Goal: Task Accomplishment & Management: Manage account settings

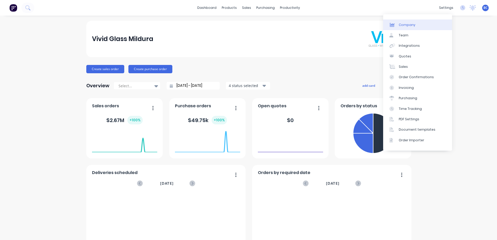
click at [409, 26] on div "Company" at bounding box center [407, 25] width 17 height 5
select select "AU"
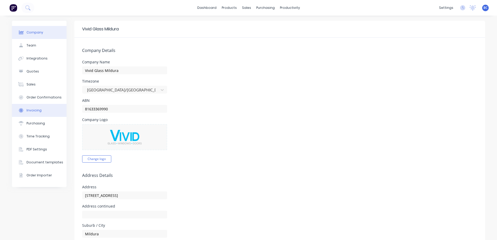
click at [30, 109] on div "Invoicing" at bounding box center [34, 110] width 15 height 5
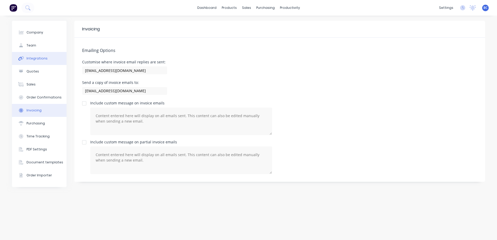
click at [39, 60] on div "Integrations" at bounding box center [37, 58] width 21 height 5
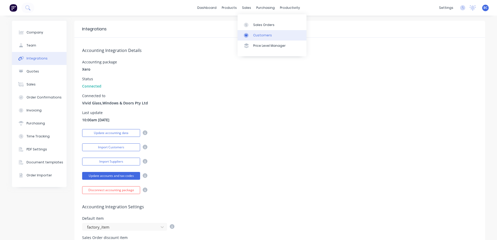
click at [252, 34] on div at bounding box center [248, 35] width 8 height 5
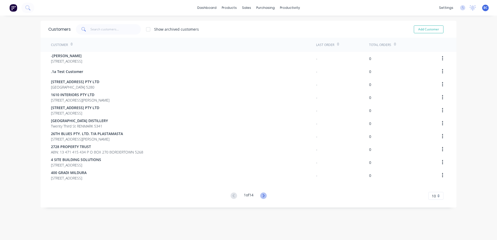
click at [261, 197] on icon at bounding box center [263, 196] width 7 height 7
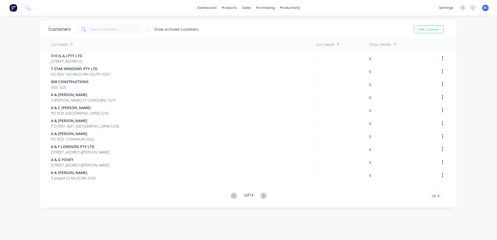
click at [261, 197] on icon at bounding box center [263, 196] width 7 height 7
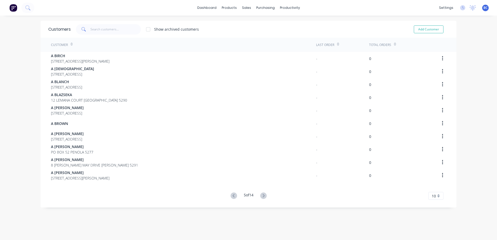
click at [261, 197] on icon at bounding box center [263, 196] width 7 height 7
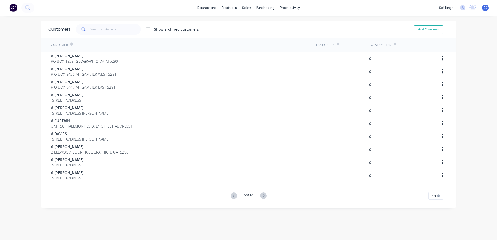
click at [261, 197] on icon at bounding box center [263, 196] width 7 height 7
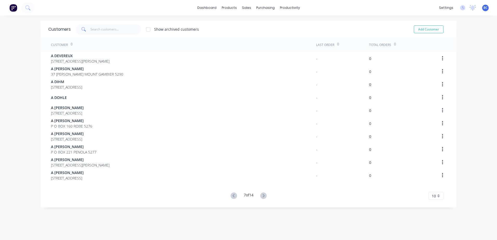
click at [261, 197] on icon at bounding box center [263, 196] width 7 height 7
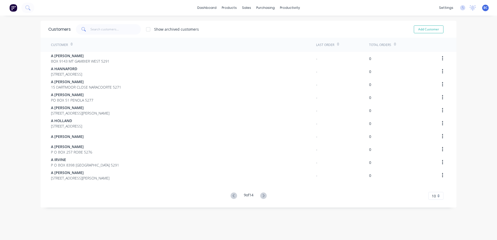
click at [261, 197] on icon at bounding box center [263, 196] width 7 height 7
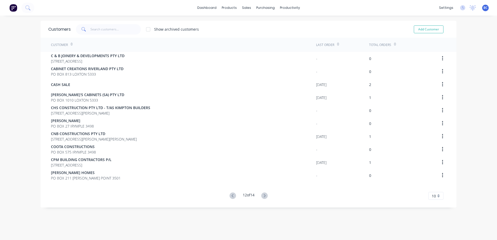
click at [261, 197] on icon at bounding box center [264, 196] width 7 height 7
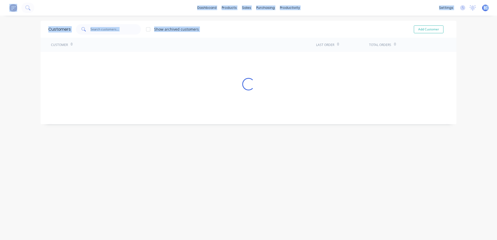
click at [261, 197] on div "Customers Show archived customers Add Customer Customer Last Order Total Orders…" at bounding box center [249, 133] width 416 height 225
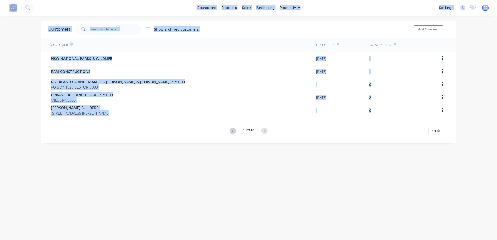
click at [261, 197] on div "Customers Show archived customers Add Customer Customer Last Order Total Orders…" at bounding box center [249, 133] width 416 height 225
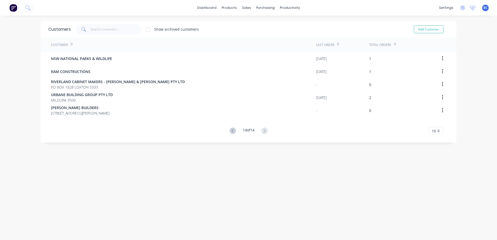
click at [234, 153] on div "Customers Show archived customers Add Customer Customer Last Order Total Orders…" at bounding box center [249, 133] width 416 height 225
click at [230, 131] on icon at bounding box center [233, 131] width 7 height 7
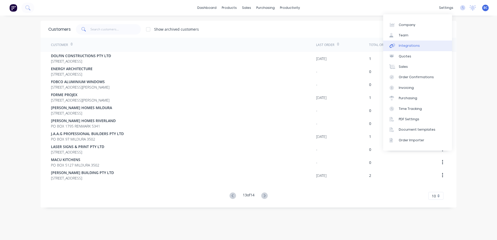
click at [409, 43] on link "Integrations" at bounding box center [418, 46] width 69 height 10
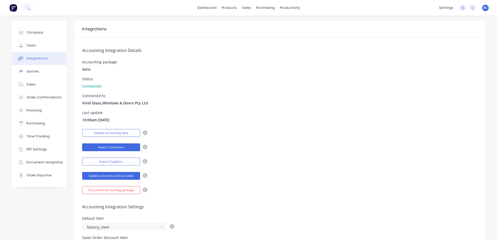
click at [112, 148] on button "Import Customers" at bounding box center [111, 148] width 58 height 8
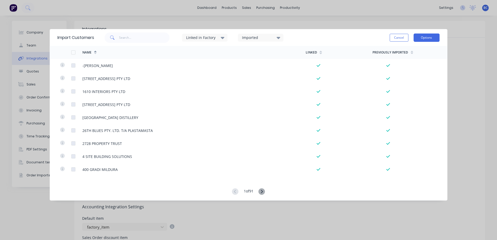
click at [430, 36] on button "Options" at bounding box center [427, 38] width 26 height 8
click at [408, 63] on div "Import all customers" at bounding box center [415, 64] width 40 height 8
click at [263, 192] on icon at bounding box center [262, 192] width 7 height 7
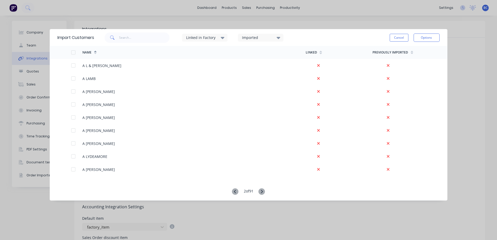
click at [236, 192] on icon at bounding box center [235, 192] width 7 height 7
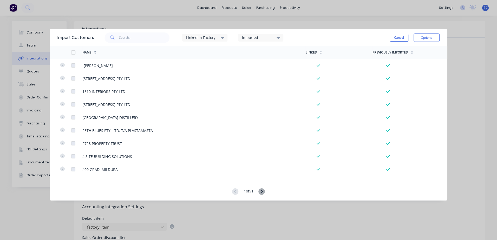
click at [264, 191] on icon at bounding box center [262, 192] width 7 height 7
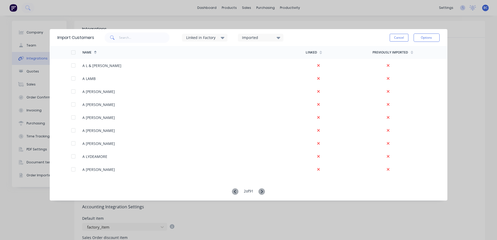
click at [264, 188] on div "Import Customers Linked in Factory Imported Cancel Options Name Linked Previous…" at bounding box center [249, 115] width 398 height 172
click at [264, 190] on icon at bounding box center [262, 192] width 7 height 7
click at [401, 36] on button "Cancel" at bounding box center [399, 38] width 19 height 8
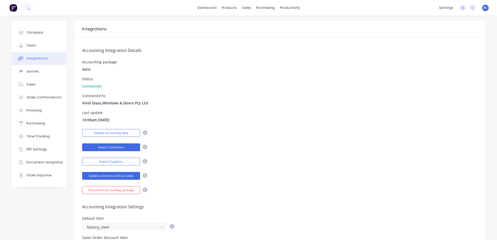
click at [118, 146] on button "Import Customers" at bounding box center [111, 148] width 58 height 8
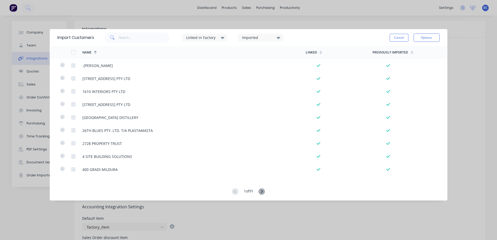
click at [262, 193] on icon at bounding box center [262, 192] width 7 height 7
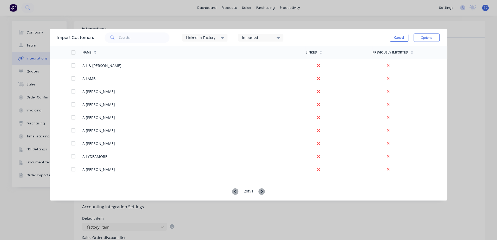
click at [264, 191] on icon at bounding box center [262, 192] width 7 height 7
click at [263, 192] on icon at bounding box center [262, 192] width 7 height 7
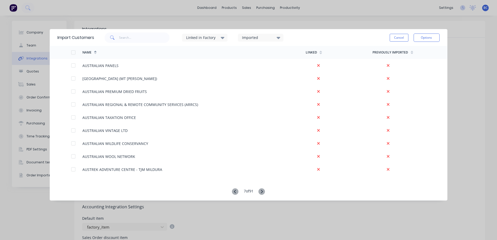
click at [263, 192] on icon at bounding box center [262, 192] width 7 height 7
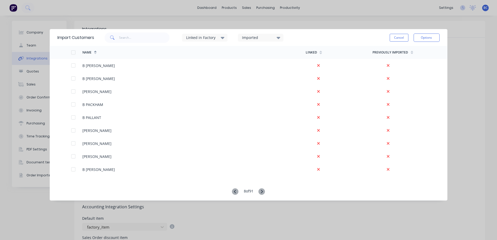
click at [263, 192] on icon at bounding box center [262, 192] width 7 height 7
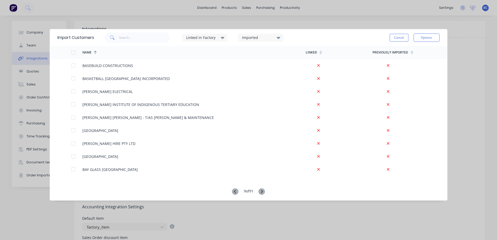
click at [263, 192] on icon at bounding box center [262, 192] width 7 height 7
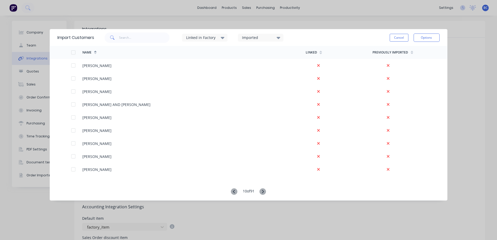
click at [263, 192] on icon at bounding box center [263, 192] width 7 height 7
click at [235, 191] on icon at bounding box center [234, 192] width 7 height 7
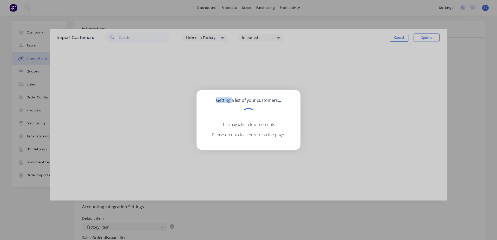
click at [235, 191] on div "Getting a list of your customers... This may take a few moments. Please do not …" at bounding box center [248, 120] width 497 height 240
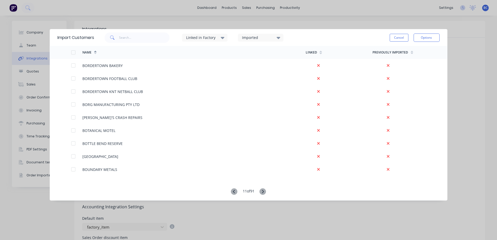
click at [234, 192] on icon at bounding box center [234, 192] width 7 height 7
click at [234, 192] on icon at bounding box center [235, 191] width 2 height 3
click at [232, 192] on icon at bounding box center [235, 192] width 7 height 7
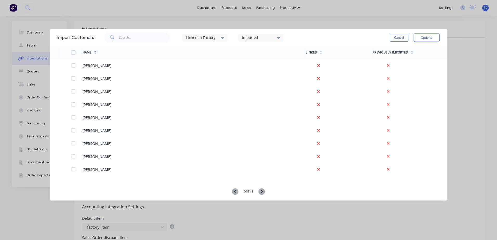
click at [232, 192] on icon at bounding box center [235, 192] width 7 height 7
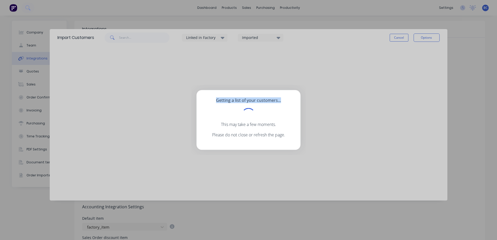
click at [232, 192] on div "Getting a list of your customers... This may take a few moments. Please do not …" at bounding box center [248, 120] width 497 height 240
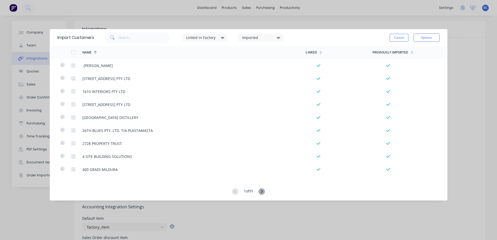
click at [232, 192] on icon at bounding box center [235, 192] width 7 height 7
click at [405, 39] on button "Cancel" at bounding box center [399, 38] width 19 height 8
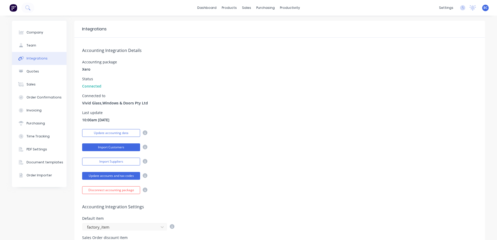
click at [122, 149] on button "Import Customers" at bounding box center [111, 148] width 58 height 8
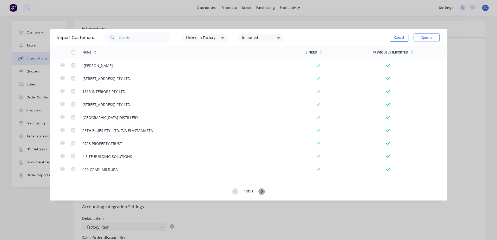
click at [262, 191] on icon at bounding box center [262, 192] width 7 height 7
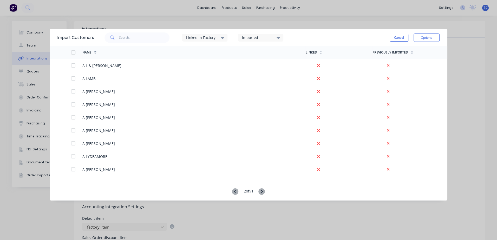
click at [262, 191] on icon at bounding box center [262, 192] width 7 height 7
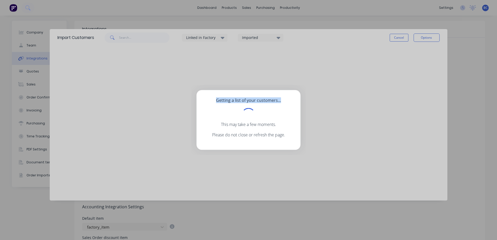
click at [262, 191] on div "Getting a list of your customers... This may take a few moments. Please do not …" at bounding box center [248, 120] width 497 height 240
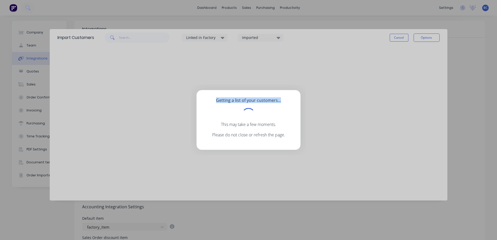
click at [262, 191] on div "Getting a list of your customers... This may take a few moments. Please do not …" at bounding box center [248, 120] width 497 height 240
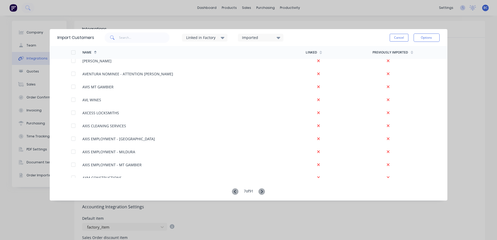
scroll to position [23, 0]
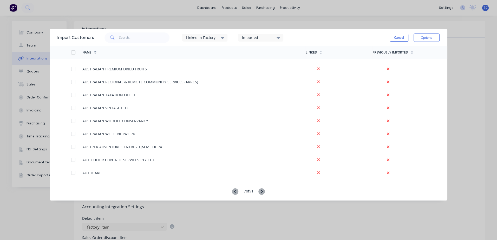
click at [261, 192] on icon at bounding box center [262, 192] width 7 height 7
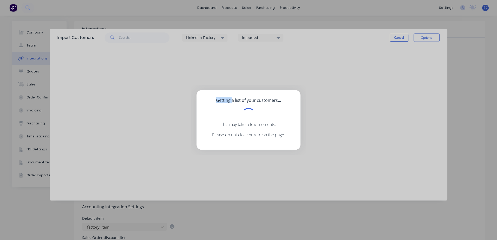
click at [261, 192] on div "Getting a list of your customers... This may take a few moments. Please do not …" at bounding box center [248, 120] width 497 height 240
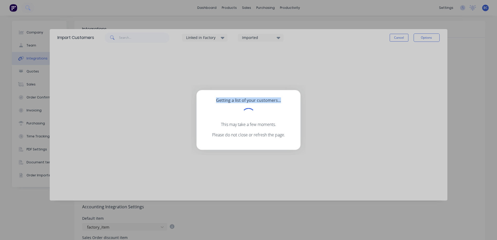
click at [261, 192] on div "Getting a list of your customers... This may take a few moments. Please do not …" at bounding box center [248, 120] width 497 height 240
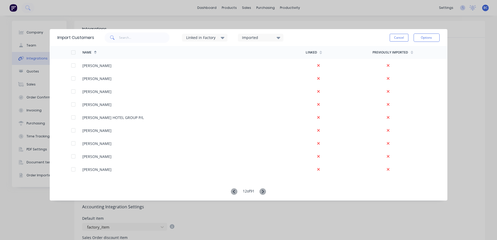
click at [261, 192] on icon at bounding box center [263, 192] width 7 height 7
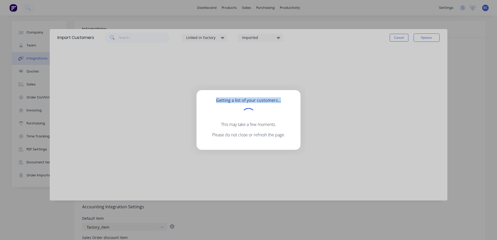
click at [261, 192] on div "Getting a list of your customers... This may take a few moments. Please do not …" at bounding box center [248, 120] width 497 height 240
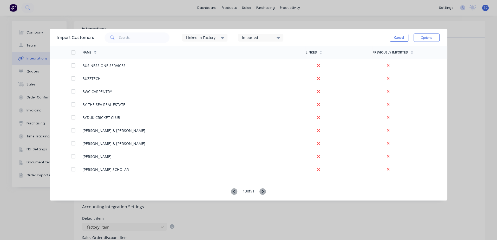
click at [261, 192] on icon at bounding box center [263, 192] width 7 height 7
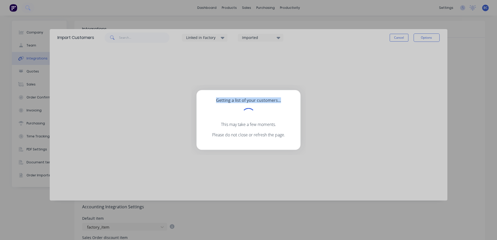
click at [261, 192] on div "Getting a list of your customers... This may take a few moments. Please do not …" at bounding box center [248, 120] width 497 height 240
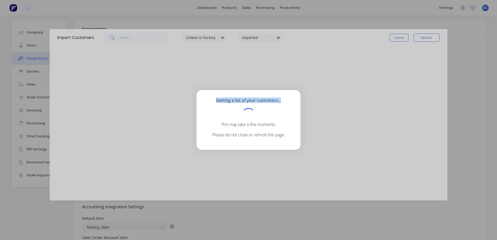
click at [261, 192] on div "Getting a list of your customers... This may take a few moments. Please do not …" at bounding box center [248, 120] width 497 height 240
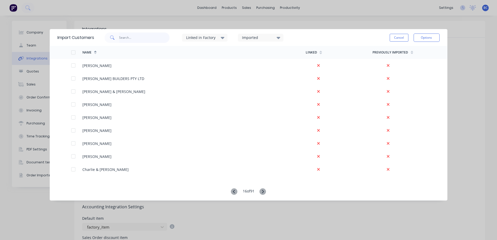
click at [127, 36] on input "text" at bounding box center [144, 38] width 51 height 10
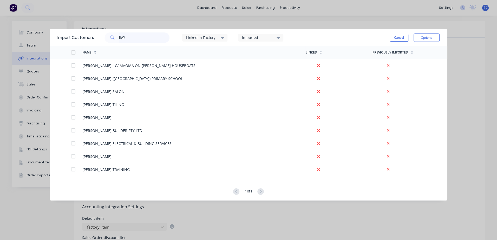
click at [135, 38] on input "RAY" at bounding box center [144, 38] width 51 height 10
type input "RAY GRE"
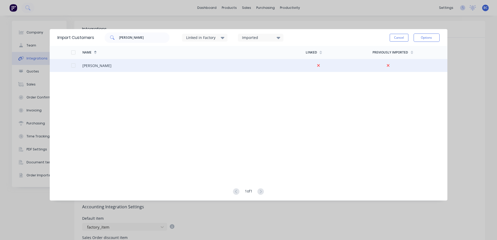
click at [74, 66] on div at bounding box center [73, 65] width 10 height 10
click at [425, 41] on button "Options" at bounding box center [427, 38] width 26 height 8
click at [410, 54] on div "Import selected customers" at bounding box center [415, 52] width 40 height 13
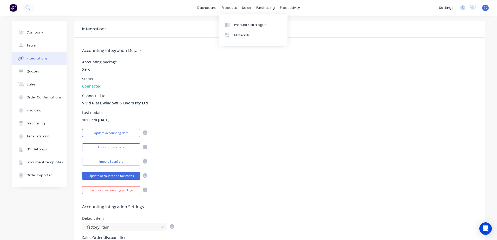
click at [213, 113] on div "Last update 10:00am 01/01/00" at bounding box center [279, 117] width 395 height 12
click at [211, 6] on link "dashboard" at bounding box center [207, 8] width 24 height 8
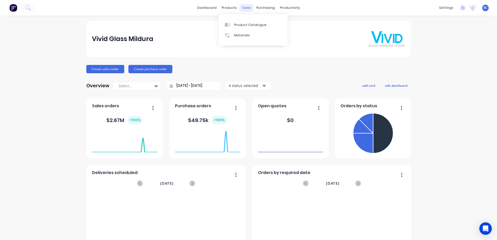
click at [247, 10] on div "sales" at bounding box center [247, 8] width 14 height 8
click at [253, 22] on link "Sales Orders" at bounding box center [272, 25] width 69 height 10
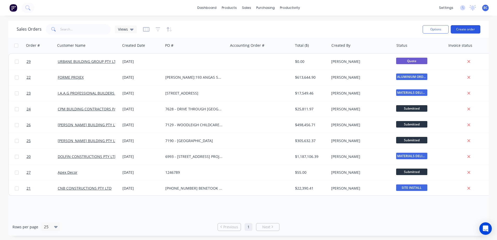
click at [469, 31] on button "Create order" at bounding box center [466, 29] width 30 height 8
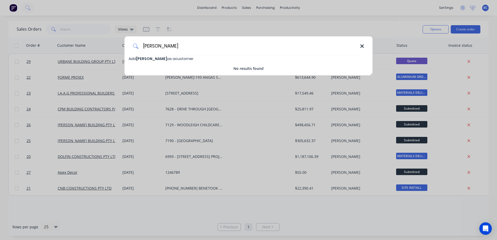
type input "[PERSON_NAME]"
click at [363, 47] on icon at bounding box center [362, 46] width 4 height 6
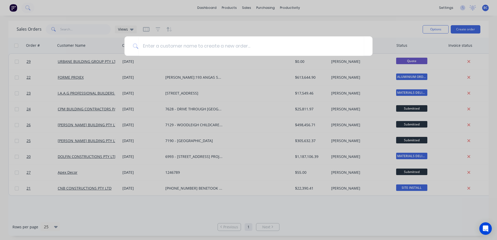
click at [373, 25] on div at bounding box center [248, 120] width 497 height 240
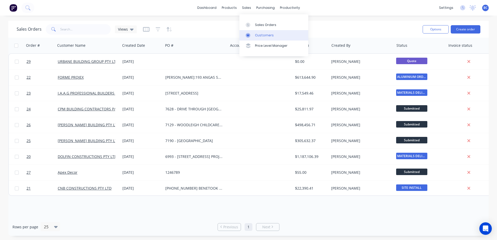
click at [257, 32] on link "Customers" at bounding box center [274, 35] width 69 height 10
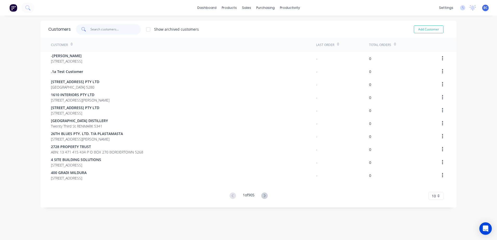
click at [109, 29] on input "text" at bounding box center [116, 29] width 51 height 10
type input "SHELB"
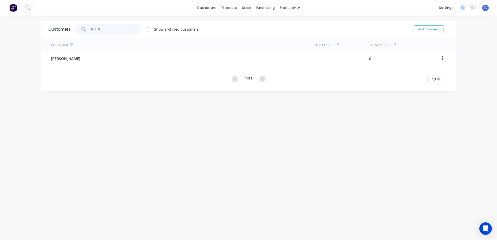
drag, startPoint x: 114, startPoint y: 27, endPoint x: 85, endPoint y: 24, distance: 28.7
click at [85, 24] on div "SHELB" at bounding box center [108, 29] width 65 height 10
type input "SHELBY"
click at [259, 26] on div "Sales Orders" at bounding box center [263, 25] width 21 height 5
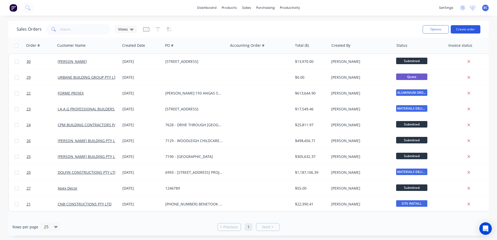
click at [477, 30] on button "Create order" at bounding box center [466, 29] width 30 height 8
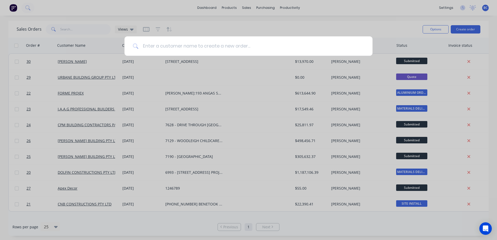
click at [231, 50] on input at bounding box center [252, 46] width 226 height 20
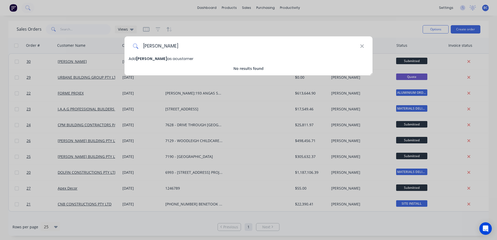
type input "[PERSON_NAME]"
click at [363, 45] on icon at bounding box center [362, 45] width 3 height 3
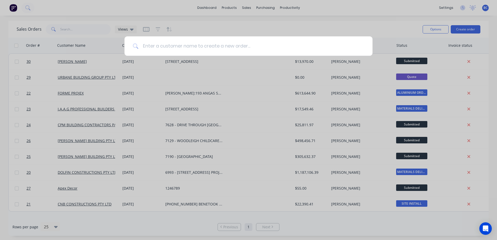
click at [252, 37] on input at bounding box center [252, 46] width 226 height 20
drag, startPoint x: 381, startPoint y: 36, endPoint x: 379, endPoint y: 34, distance: 3.1
click at [381, 36] on div at bounding box center [248, 120] width 497 height 240
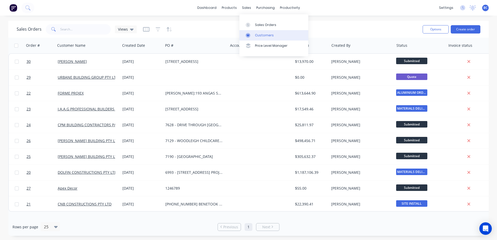
click at [260, 32] on link "Customers" at bounding box center [274, 35] width 69 height 10
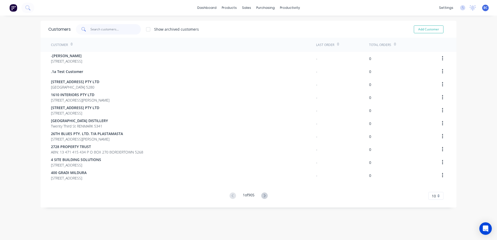
click at [103, 27] on input "text" at bounding box center [116, 29] width 51 height 10
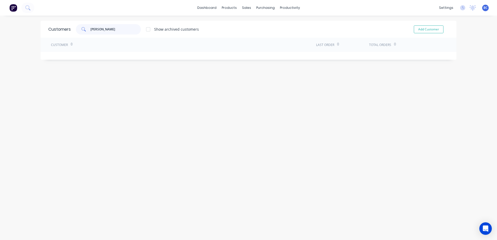
type input "[PERSON_NAME] [PERSON_NAME]"
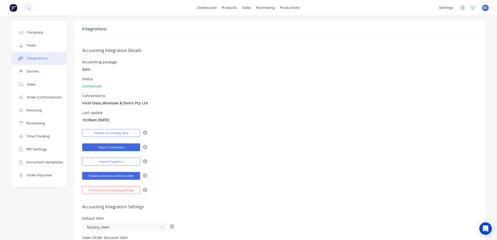
click at [110, 149] on button "Import Customers" at bounding box center [111, 148] width 58 height 8
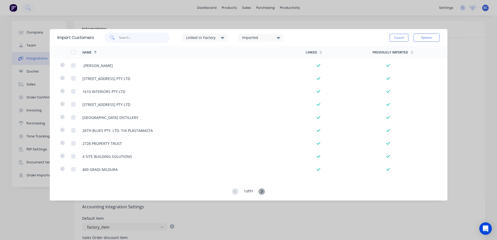
click at [125, 39] on input "text" at bounding box center [144, 38] width 51 height 10
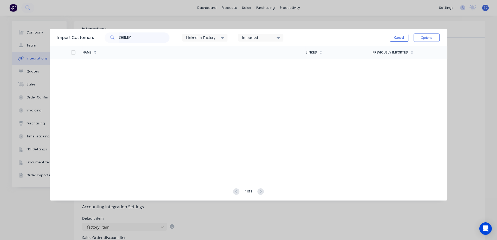
type input "SHELBY"
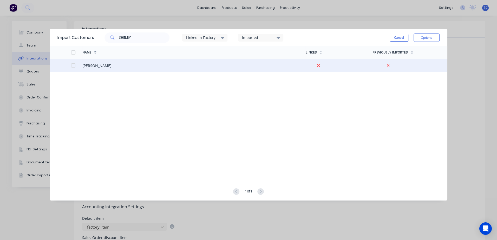
click at [73, 66] on div at bounding box center [73, 65] width 10 height 10
click at [430, 39] on button "Options" at bounding box center [427, 38] width 26 height 8
click at [404, 52] on div "Import selected customers" at bounding box center [415, 52] width 40 height 13
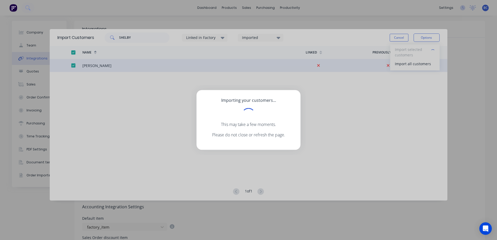
click at [252, 106] on div "Importing your customers... This may take a few moments. Please do not close or…" at bounding box center [249, 120] width 104 height 60
click at [283, 134] on p "Please do not close or refresh the page." at bounding box center [249, 135] width 88 height 6
drag, startPoint x: 463, startPoint y: 46, endPoint x: 397, endPoint y: 61, distance: 68.4
click at [462, 45] on div "Importing your customers... This may take a few moments. Please do not close or…" at bounding box center [248, 120] width 497 height 240
click at [310, 208] on div "Importing your customers... This may take a few moments. Please do not close or…" at bounding box center [248, 120] width 497 height 240
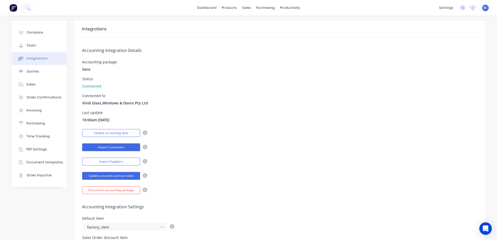
click at [108, 148] on button "Import Customers" at bounding box center [111, 148] width 58 height 8
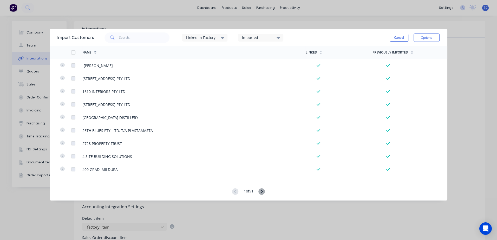
click at [265, 190] on icon at bounding box center [262, 192] width 7 height 7
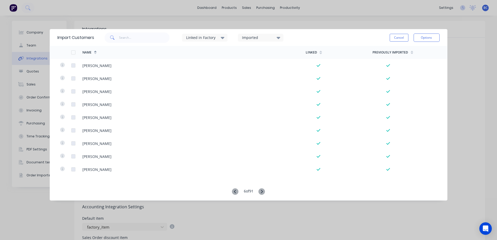
click at [265, 190] on icon at bounding box center [262, 192] width 7 height 7
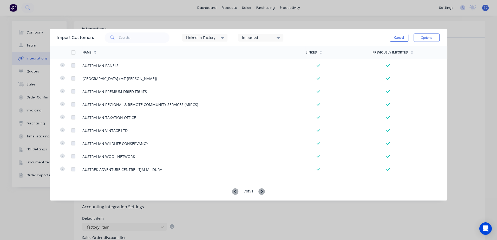
click at [265, 190] on icon at bounding box center [262, 192] width 7 height 7
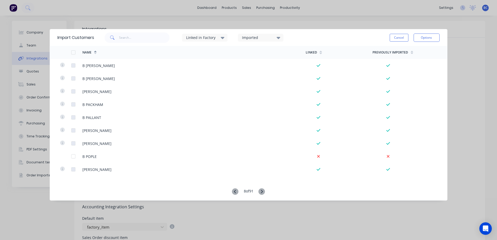
click at [265, 190] on icon at bounding box center [262, 192] width 7 height 7
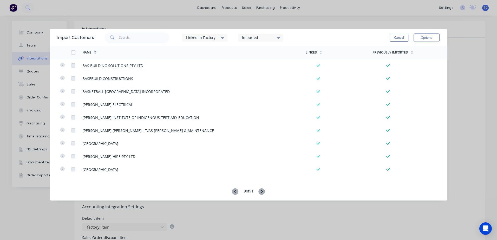
click at [265, 190] on icon at bounding box center [262, 192] width 7 height 7
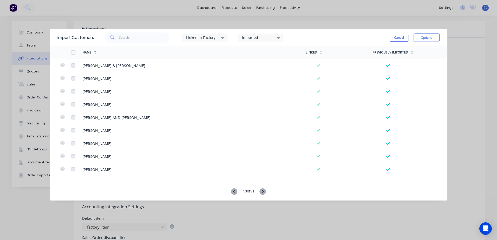
click at [265, 190] on icon at bounding box center [263, 192] width 7 height 7
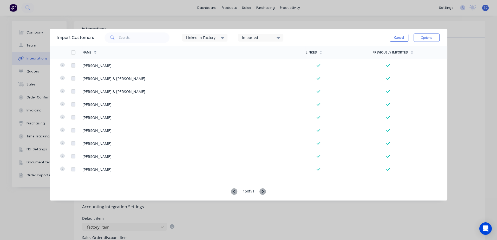
click at [265, 190] on icon at bounding box center [263, 192] width 7 height 7
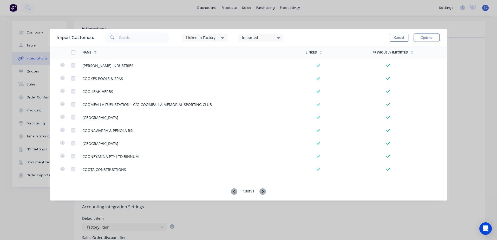
click at [265, 190] on icon at bounding box center [263, 192] width 7 height 7
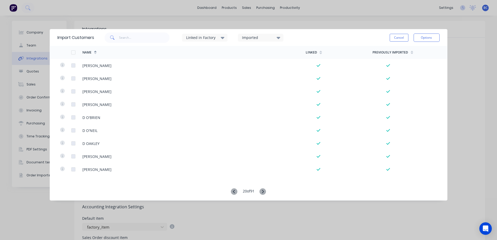
click at [265, 190] on icon at bounding box center [263, 192] width 7 height 7
click at [235, 191] on icon at bounding box center [234, 192] width 7 height 7
click at [263, 191] on icon at bounding box center [263, 192] width 7 height 7
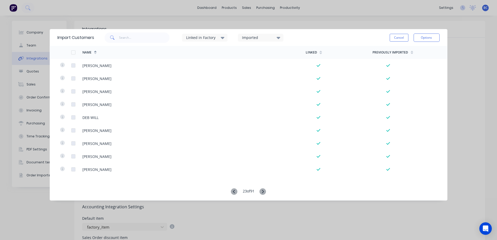
click at [263, 191] on icon at bounding box center [263, 192] width 7 height 7
click at [233, 191] on icon at bounding box center [234, 191] width 2 height 3
click at [265, 190] on icon at bounding box center [263, 192] width 7 height 7
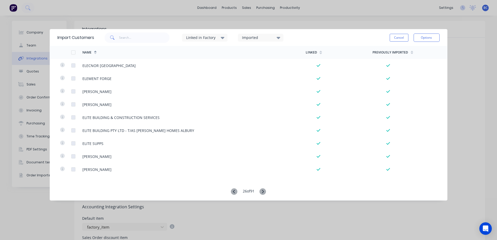
click at [265, 190] on icon at bounding box center [263, 192] width 7 height 7
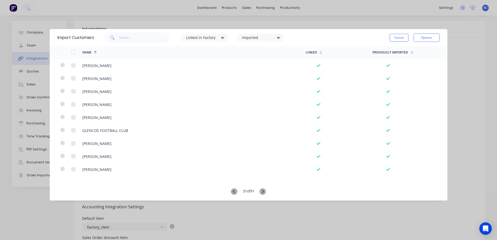
click at [265, 190] on icon at bounding box center [263, 192] width 7 height 7
click at [264, 190] on icon at bounding box center [263, 192] width 7 height 7
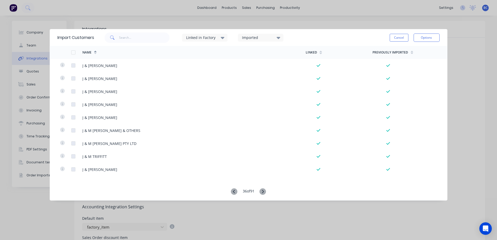
click at [264, 190] on icon at bounding box center [263, 192] width 7 height 7
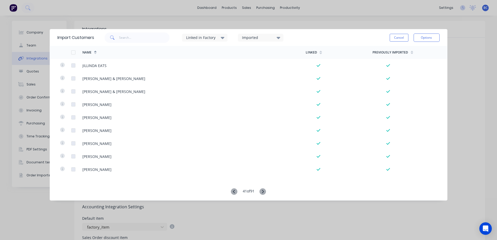
click at [264, 190] on icon at bounding box center [263, 192] width 7 height 7
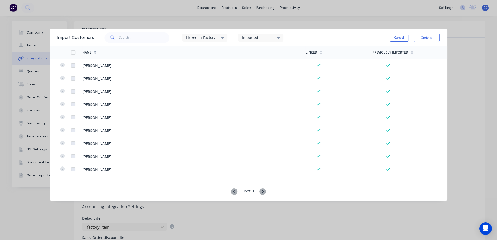
click at [264, 190] on icon at bounding box center [263, 192] width 7 height 7
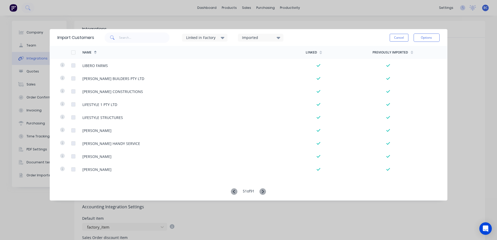
click at [264, 190] on icon at bounding box center [263, 192] width 7 height 7
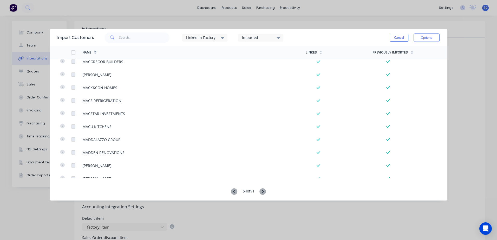
scroll to position [1182, 0]
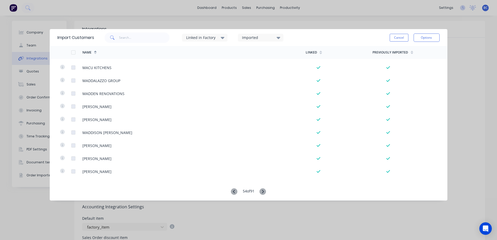
click at [265, 192] on g at bounding box center [263, 192] width 7 height 7
click at [266, 190] on icon at bounding box center [263, 192] width 7 height 7
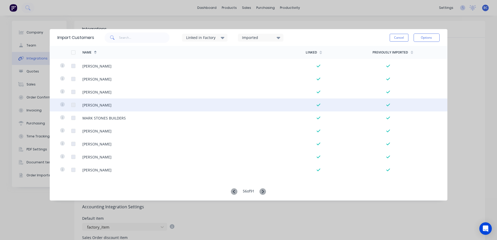
scroll to position [572, 0]
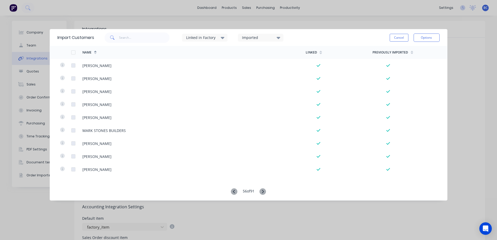
click at [265, 190] on icon at bounding box center [263, 192] width 7 height 7
click at [264, 190] on icon at bounding box center [263, 192] width 7 height 7
click at [231, 192] on icon at bounding box center [234, 192] width 7 height 7
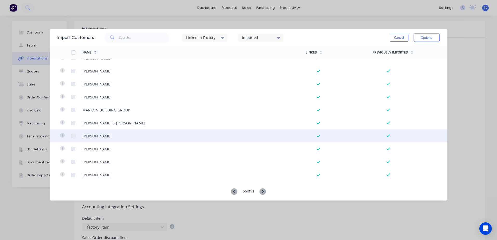
scroll to position [729, 0]
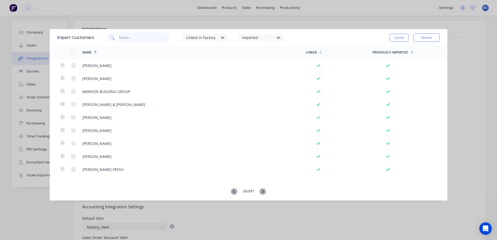
click at [133, 39] on input "text" at bounding box center [144, 38] width 51 height 10
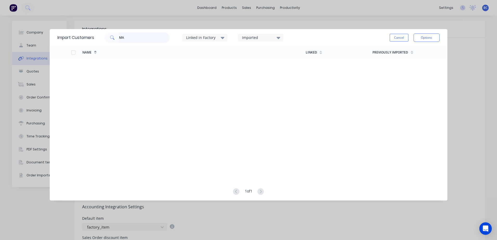
type input "M"
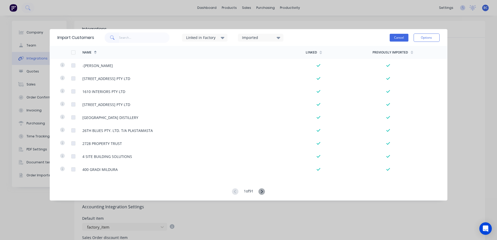
click at [399, 38] on button "Cancel" at bounding box center [399, 38] width 19 height 8
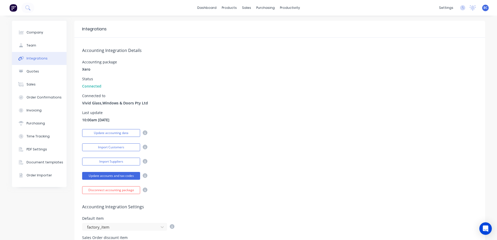
click at [241, 171] on div "Update accounts and tax codes" at bounding box center [279, 175] width 395 height 9
click at [257, 32] on link "Customers" at bounding box center [272, 35] width 69 height 10
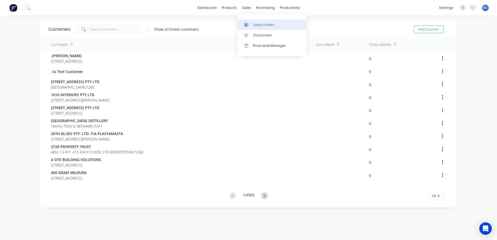
click at [259, 25] on div "Sales Orders" at bounding box center [263, 25] width 21 height 5
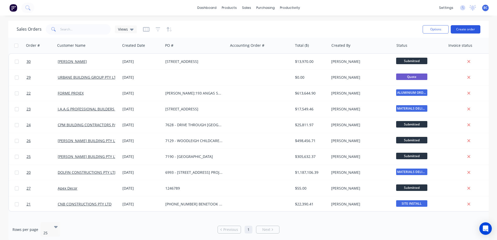
click at [470, 29] on button "Create order" at bounding box center [466, 29] width 30 height 8
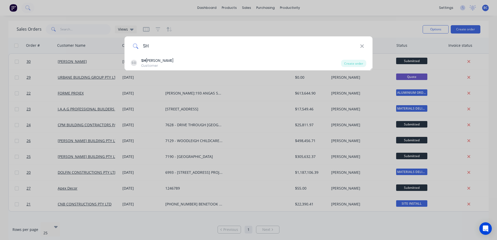
type input "S"
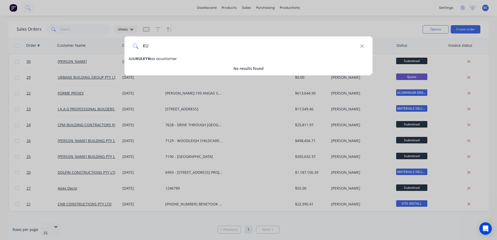
type input "K"
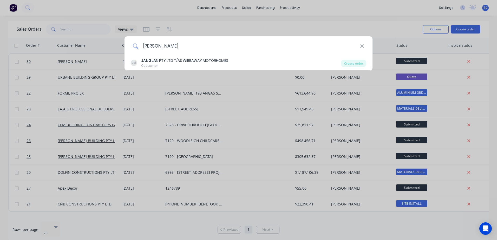
type input "J"
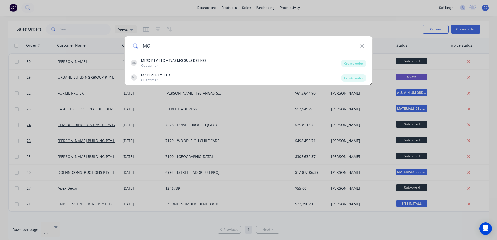
type input "M"
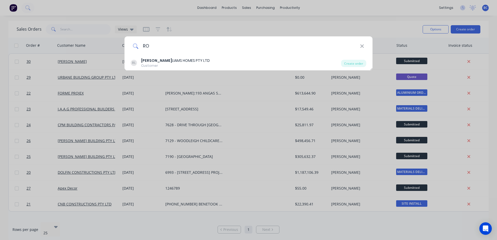
type input "R"
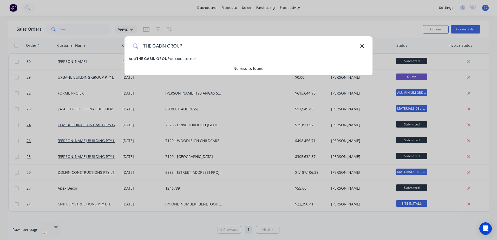
type input "THE CABIN GROUP"
click at [363, 46] on icon at bounding box center [362, 45] width 3 height 3
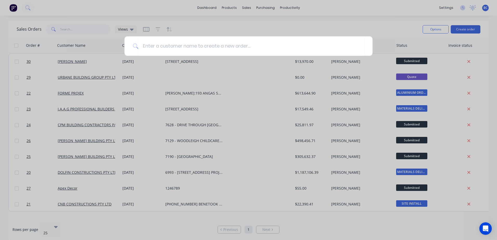
click at [332, 21] on div at bounding box center [248, 120] width 497 height 240
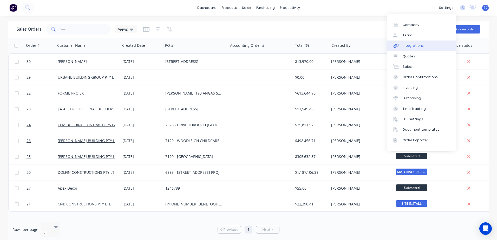
click at [409, 44] on div "Integrations" at bounding box center [413, 45] width 21 height 5
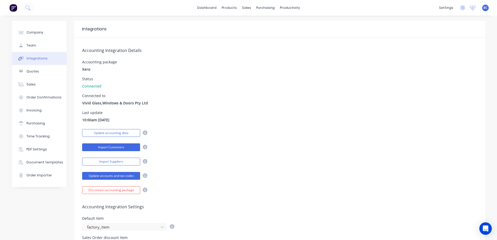
click at [112, 150] on button "Import Customers" at bounding box center [111, 148] width 58 height 8
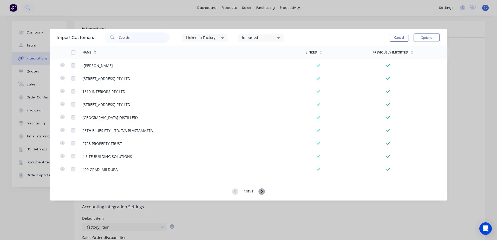
click at [145, 39] on input "text" at bounding box center [144, 38] width 51 height 10
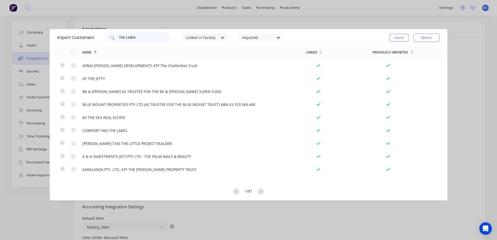
type input "THE CABIN"
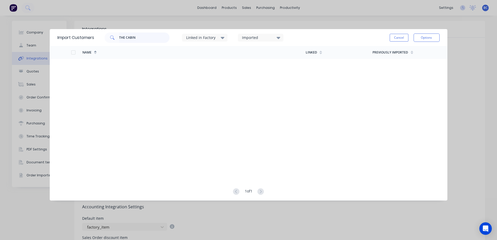
drag, startPoint x: 145, startPoint y: 39, endPoint x: 76, endPoint y: 35, distance: 69.8
click at [76, 35] on div "Import Customers THE CABIN Linked in Factory Imported Cancel Options" at bounding box center [249, 37] width 398 height 17
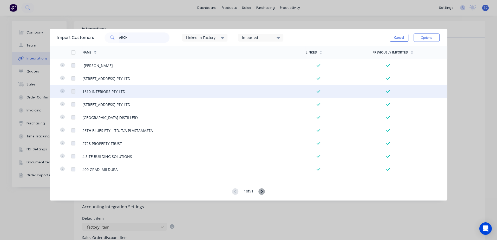
type input "ARCH"
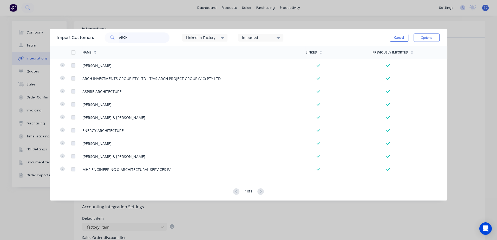
drag, startPoint x: 149, startPoint y: 35, endPoint x: 92, endPoint y: 34, distance: 57.5
click at [92, 34] on div "Import Customers ARCH Linked in Factory Imported Cancel Options" at bounding box center [249, 37] width 398 height 17
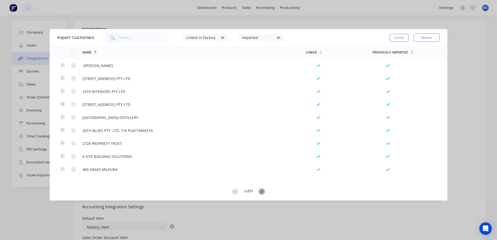
click at [401, 37] on button "Cancel" at bounding box center [399, 38] width 19 height 8
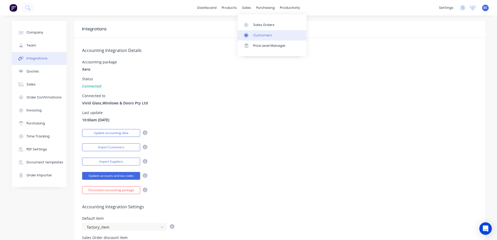
click at [252, 37] on link "Customers" at bounding box center [272, 35] width 69 height 10
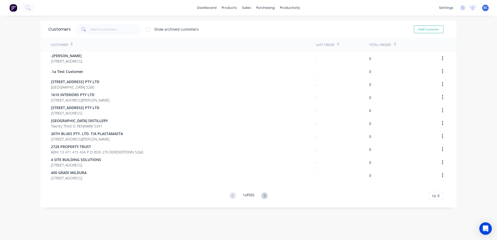
click at [148, 30] on div at bounding box center [148, 29] width 10 height 10
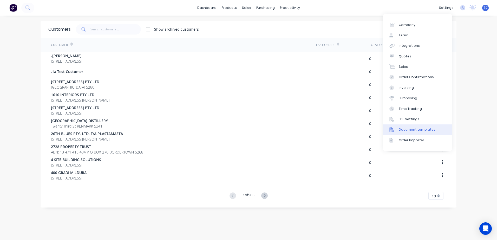
click at [407, 129] on div "Document templates" at bounding box center [417, 129] width 37 height 5
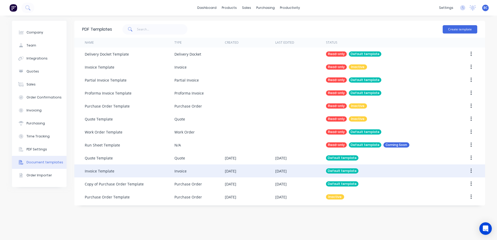
click at [475, 172] on button "button" at bounding box center [471, 171] width 12 height 9
click at [442, 186] on div "Edit" at bounding box center [453, 185] width 40 height 8
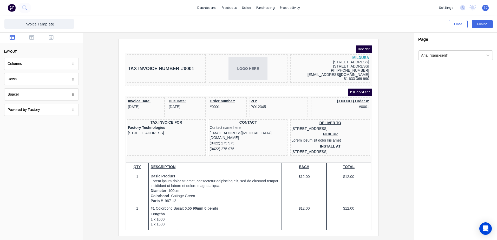
drag, startPoint x: 365, startPoint y: 76, endPoint x: 498, endPoint y: 63, distance: 133.8
click at [342, 50] on div "MILDURA" at bounding box center [324, 51] width 78 height 5
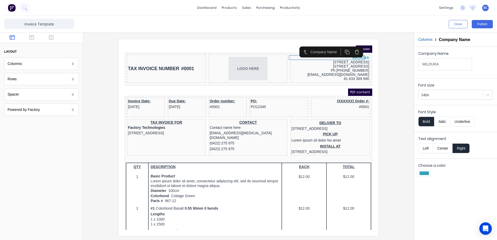
click at [427, 171] on div at bounding box center [425, 173] width 12 height 6
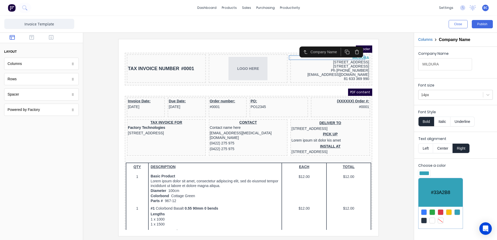
click at [447, 193] on div "#33A2B8" at bounding box center [441, 192] width 44 height 29
drag, startPoint x: 445, startPoint y: 194, endPoint x: 431, endPoint y: 193, distance: 13.8
click at [431, 193] on div "#33A2B8" at bounding box center [441, 192] width 44 height 29
click at [372, 104] on div at bounding box center [248, 120] width 497 height 240
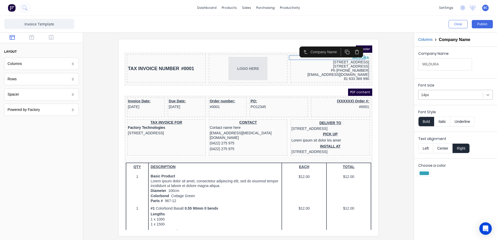
click at [491, 95] on icon at bounding box center [488, 94] width 5 height 5
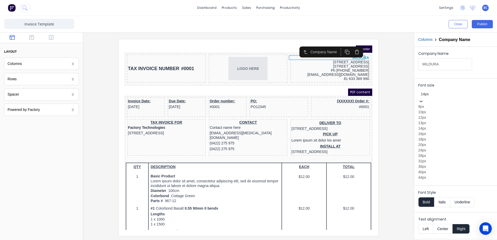
click at [430, 120] on div "12px" at bounding box center [456, 117] width 75 height 5
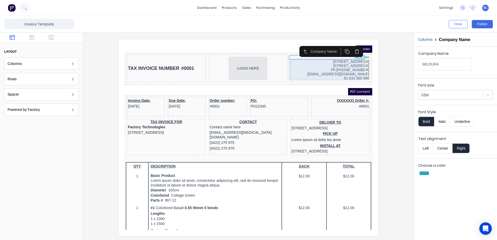
click at [325, 59] on div "43-45 TENTH ST PO BOX 214 Vic 3502 Ph (03) 5018 1800 vividmil@vgwd.com.au 81 63…" at bounding box center [324, 63] width 78 height 21
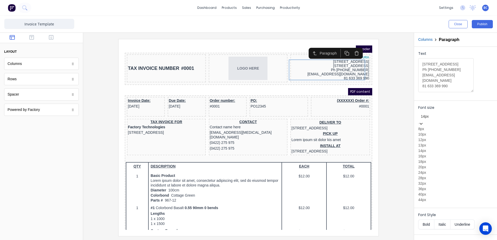
click at [424, 121] on icon at bounding box center [421, 123] width 5 height 5
click at [431, 137] on div "10px" at bounding box center [456, 134] width 75 height 5
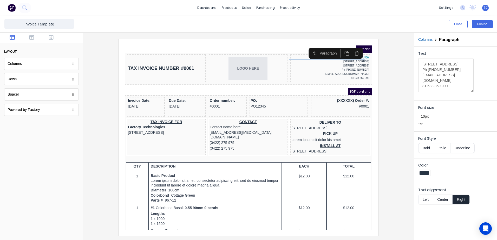
click at [387, 87] on div at bounding box center [248, 137] width 323 height 197
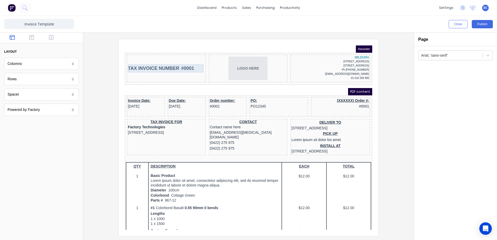
click at [167, 64] on div "TAX INVOICE NUMBER #0001" at bounding box center [160, 62] width 77 height 8
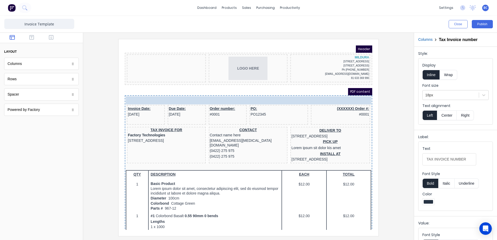
drag, startPoint x: 138, startPoint y: 60, endPoint x: 146, endPoint y: 81, distance: 23.2
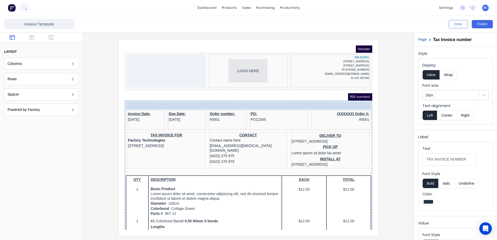
drag, startPoint x: 165, startPoint y: 98, endPoint x: 168, endPoint y: 87, distance: 11.5
click at [168, 87] on body "Header LOGO HERE MILDURA 43-45 TENTH ST PO BOX 214 Vic 3502 Ph (03) 5018 1800 v…" at bounding box center [243, 131] width 248 height 185
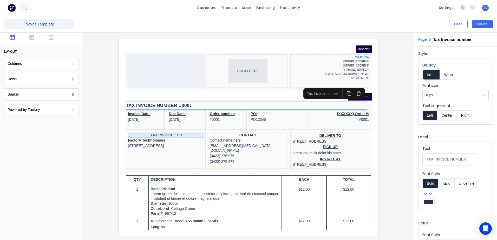
click at [157, 129] on div "TAX INVOICE FOR" at bounding box center [160, 129] width 77 height 5
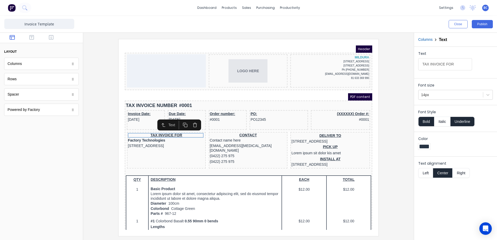
click at [465, 123] on button "Underline" at bounding box center [463, 122] width 24 height 10
click at [234, 128] on div "CONTACT" at bounding box center [242, 129] width 77 height 5
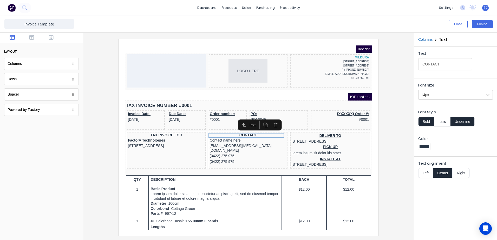
click at [468, 120] on button "Underline" at bounding box center [463, 122] width 24 height 10
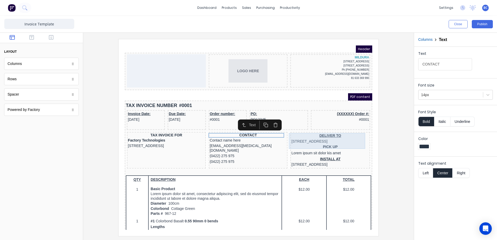
click at [317, 130] on div "DELIVER TO 234 Beach Road Gold Coast, Queensland, Australia" at bounding box center [324, 132] width 78 height 11
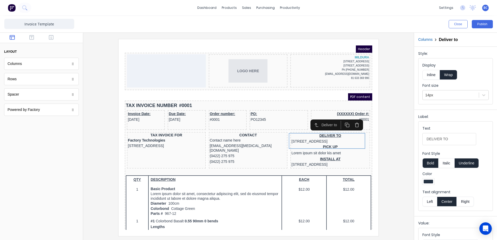
click at [469, 165] on button "Underline" at bounding box center [467, 163] width 24 height 10
click at [309, 148] on div "PICK UP Lorem ipsum sit dolor kis amet" at bounding box center [324, 144] width 78 height 12
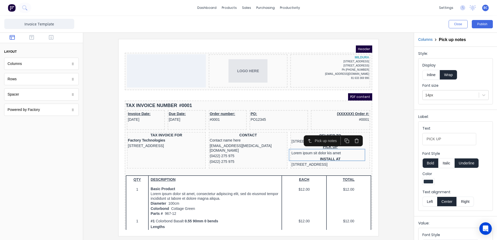
click at [471, 163] on button "Underline" at bounding box center [467, 163] width 24 height 10
click at [321, 162] on div "INSTALL AT 234 Beach Road Gold Coast, Queensland, Australia" at bounding box center [324, 155] width 78 height 11
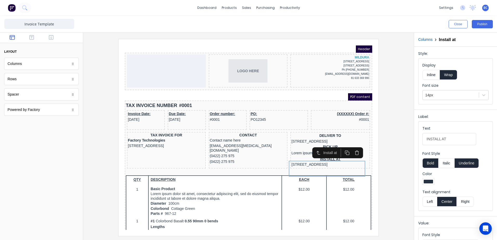
click at [471, 167] on button "Underline" at bounding box center [467, 163] width 24 height 10
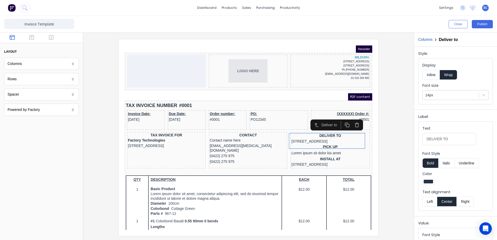
click at [432, 200] on button "Left" at bounding box center [430, 202] width 15 height 10
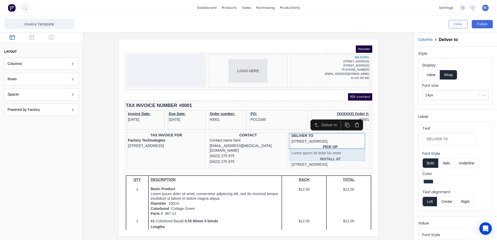
click at [315, 149] on div "PICK UP Lorem ipsum sit dolor kis amet" at bounding box center [324, 144] width 78 height 12
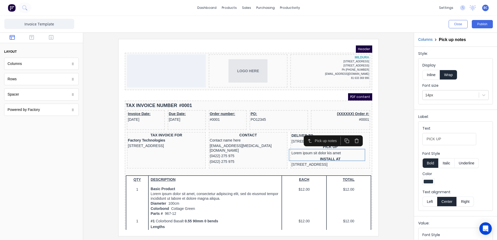
click at [431, 201] on button "Left" at bounding box center [430, 202] width 15 height 10
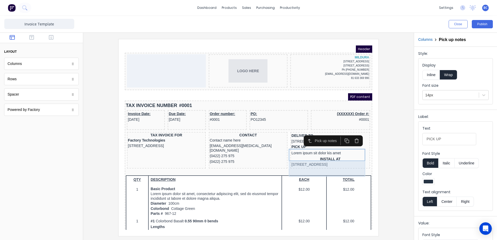
drag, startPoint x: 319, startPoint y: 163, endPoint x: 496, endPoint y: 218, distance: 185.8
click at [319, 162] on div "INSTALL AT 234 Beach Road Gold Coast, Queensland, Australia" at bounding box center [324, 155] width 78 height 11
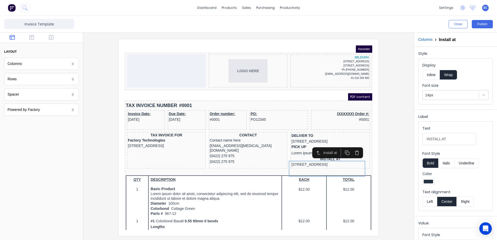
click at [436, 203] on button "Left" at bounding box center [430, 202] width 15 height 10
click at [174, 128] on div "TAX INVOICE FOR" at bounding box center [160, 129] width 77 height 5
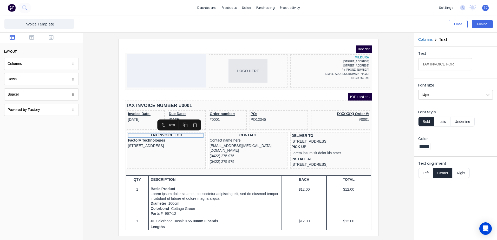
click at [429, 172] on button "Left" at bounding box center [426, 173] width 15 height 10
click at [235, 129] on div "CONTACT" at bounding box center [242, 129] width 77 height 5
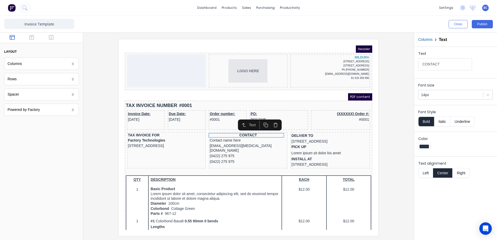
click at [425, 171] on button "Left" at bounding box center [426, 173] width 15 height 10
click at [296, 112] on div "PO: PO12345" at bounding box center [273, 110] width 56 height 11
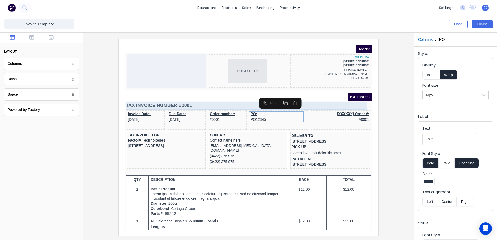
click at [316, 100] on div "TAX INVOICE NUMBER #0001" at bounding box center [243, 99] width 246 height 8
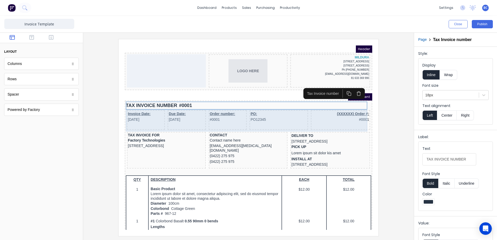
click at [300, 109] on div "Invoice Date: 29/10/2024 Due Date: 29/10/2024 Order number: #0001 PO: PO12345 (…" at bounding box center [243, 115] width 246 height 22
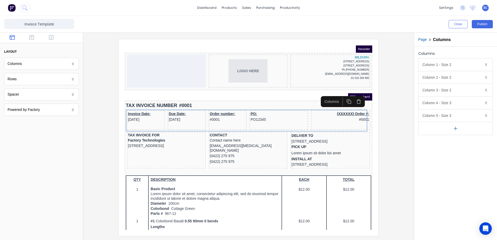
click at [449, 129] on button "button" at bounding box center [456, 128] width 74 height 13
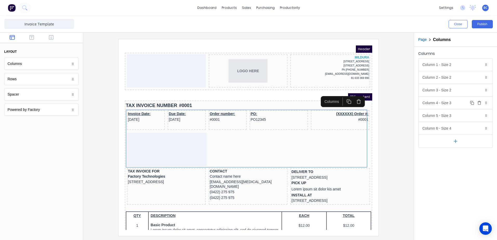
click at [450, 102] on div "Column 4 - Size 3 Duplicate Delete" at bounding box center [456, 103] width 74 height 12
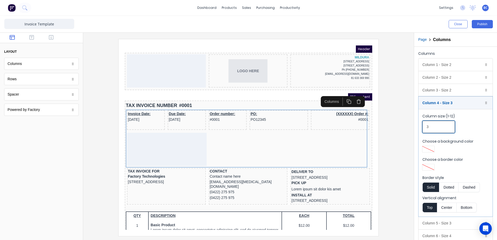
click at [444, 123] on input "3" at bounding box center [439, 127] width 33 height 12
drag, startPoint x: 444, startPoint y: 123, endPoint x: 417, endPoint y: 127, distance: 27.7
click at [417, 127] on div "Columns Column 1 - Size 2 Duplicate Delete Column size (1-12) 2 Choose a backgr…" at bounding box center [455, 153] width 83 height 212
type input "2"
click at [307, 114] on div "(XXXXXX) Order #: #0001" at bounding box center [313, 110] width 56 height 11
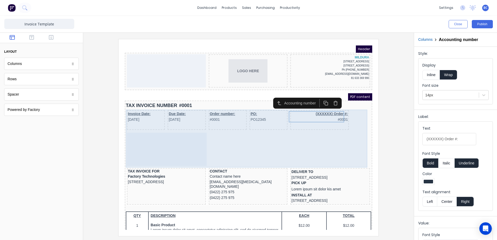
click at [324, 119] on div "(XXXXXX) Order #: #0001" at bounding box center [313, 114] width 59 height 20
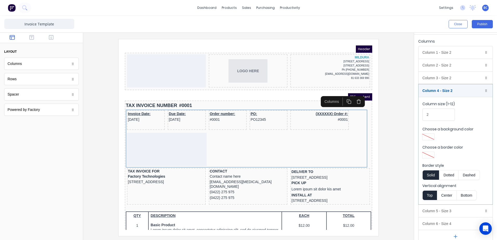
scroll to position [19, 0]
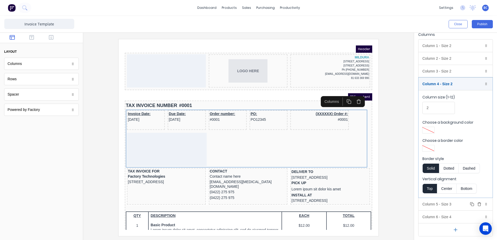
click at [457, 205] on div "Column 5 - Size 3 Duplicate Delete" at bounding box center [456, 204] width 74 height 12
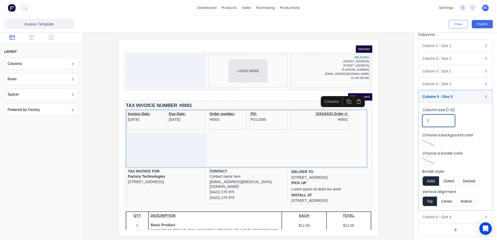
drag, startPoint x: 445, startPoint y: 121, endPoint x: 411, endPoint y: 121, distance: 34.9
click at [411, 121] on div "Close Publish Components layout Columns Columns Rows Rows Spacer Spacer Powered…" at bounding box center [248, 128] width 497 height 225
type input "2"
click at [385, 143] on div at bounding box center [248, 137] width 323 height 197
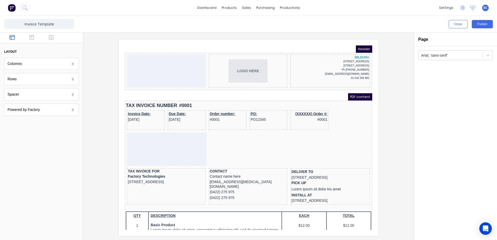
scroll to position [0, 0]
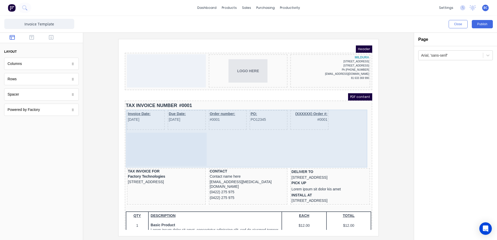
click at [172, 144] on div at bounding box center [161, 143] width 80 height 33
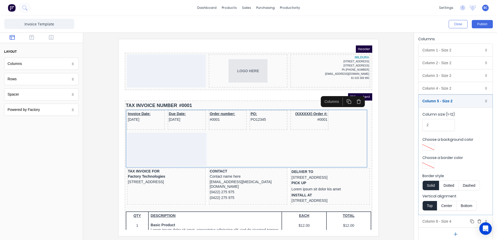
scroll to position [19, 0]
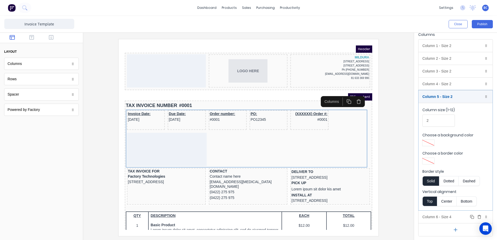
click at [439, 219] on div "Column 6 - Size 4 Duplicate Delete" at bounding box center [456, 217] width 74 height 12
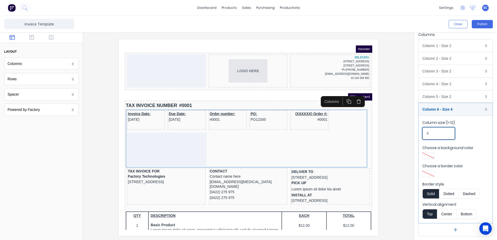
drag, startPoint x: 438, startPoint y: 138, endPoint x: 427, endPoint y: 139, distance: 10.4
click at [427, 139] on input "4" at bounding box center [439, 133] width 33 height 12
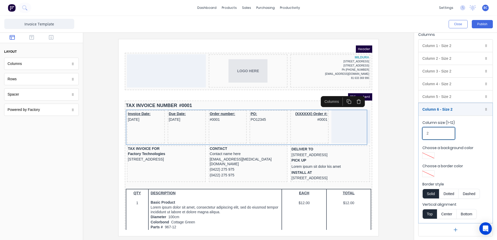
type input "2"
click at [481, 127] on div "Column size (1-12) 2" at bounding box center [456, 131] width 66 height 22
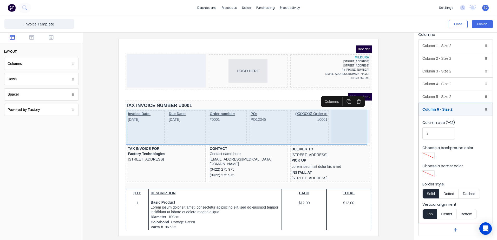
click at [336, 120] on div at bounding box center [345, 120] width 39 height 33
click at [349, 120] on div at bounding box center [345, 120] width 39 height 33
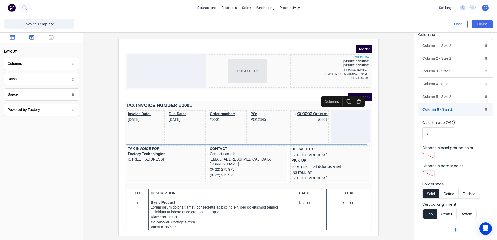
click at [35, 40] on button "button" at bounding box center [32, 38] width 16 height 6
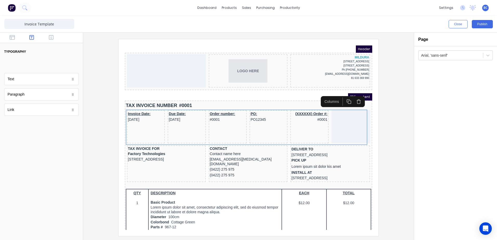
scroll to position [0, 0]
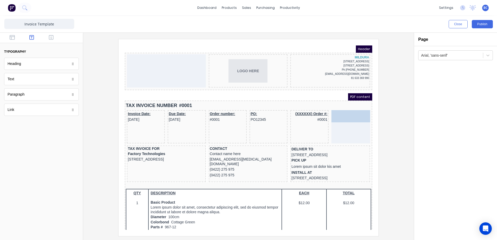
drag, startPoint x: 53, startPoint y: 64, endPoint x: 340, endPoint y: 120, distance: 292.1
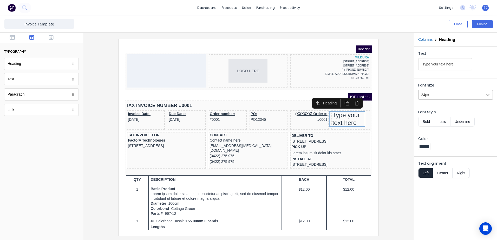
click at [487, 97] on icon at bounding box center [488, 94] width 5 height 5
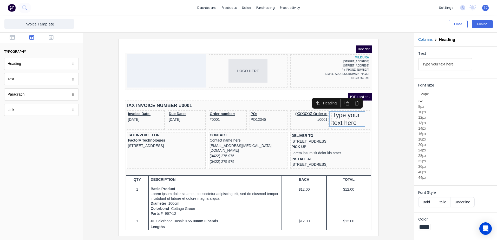
scroll to position [13, 0]
click at [428, 131] on div "14px" at bounding box center [456, 128] width 75 height 5
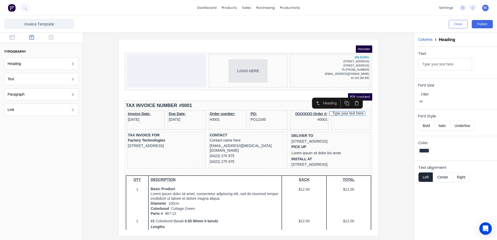
click at [427, 121] on button "Bold" at bounding box center [427, 126] width 16 height 10
click at [459, 122] on button "Underline" at bounding box center [463, 122] width 24 height 10
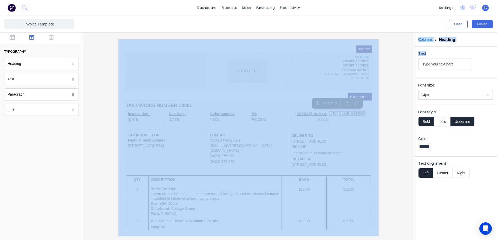
drag, startPoint x: 469, startPoint y: 68, endPoint x: 411, endPoint y: 69, distance: 57.8
click at [411, 69] on div "Close Publish Components typography Heading Heading Text Text Paragraph Paragra…" at bounding box center [248, 128] width 497 height 225
drag, startPoint x: 411, startPoint y: 69, endPoint x: 455, endPoint y: 70, distance: 44.0
click at [455, 70] on input "Type your text here" at bounding box center [446, 64] width 54 height 12
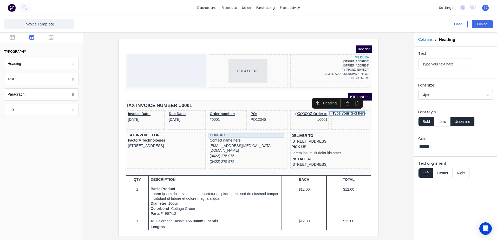
click at [216, 129] on div "CONTACT" at bounding box center [242, 129] width 77 height 5
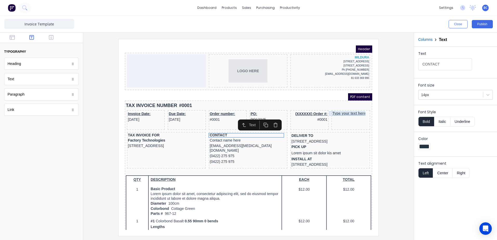
click at [331, 107] on div "Type your text here" at bounding box center [345, 107] width 37 height 5
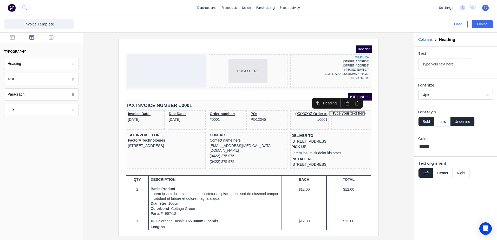
click at [350, 100] on button "button" at bounding box center [351, 97] width 10 height 9
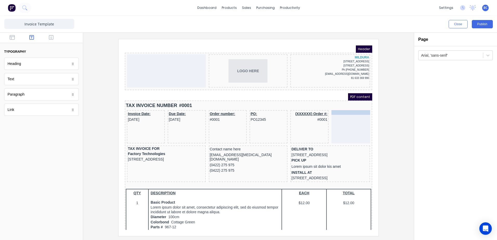
drag, startPoint x: 212, startPoint y: 141, endPoint x: 335, endPoint y: 109, distance: 127.5
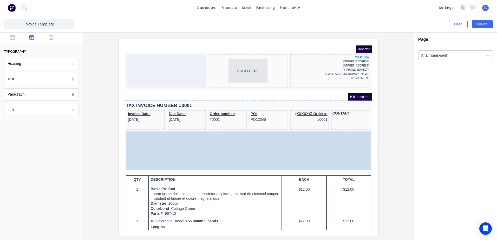
drag, startPoint x: 224, startPoint y: 150, endPoint x: 224, endPoint y: 145, distance: 4.7
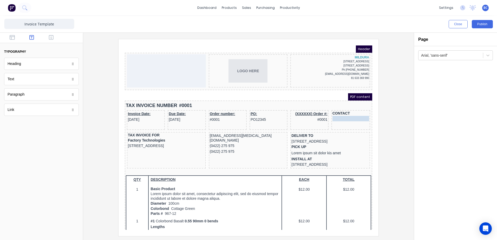
drag, startPoint x: 218, startPoint y: 130, endPoint x: 336, endPoint y: 113, distance: 119.6
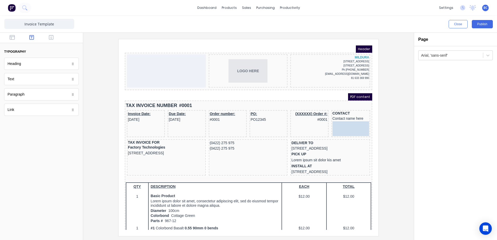
drag, startPoint x: 223, startPoint y: 130, endPoint x: 344, endPoint y: 118, distance: 121.8
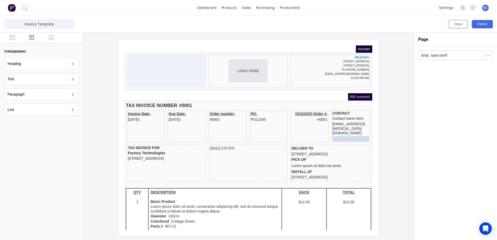
drag, startPoint x: 224, startPoint y: 129, endPoint x: 342, endPoint y: 122, distance: 118.8
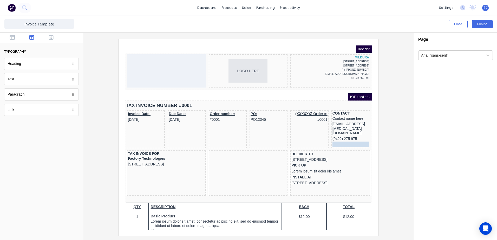
drag, startPoint x: 226, startPoint y: 132, endPoint x: 340, endPoint y: 127, distance: 114.1
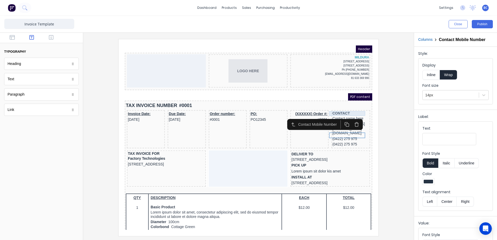
click at [333, 107] on div "CONTACT" at bounding box center [345, 107] width 37 height 5
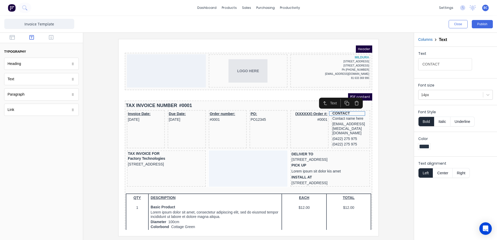
drag, startPoint x: 438, startPoint y: 67, endPoint x: 425, endPoint y: 67, distance: 13.3
click at [425, 67] on input "CONTACT" at bounding box center [446, 64] width 54 height 12
type input "Contact"
click at [458, 125] on button "Underline" at bounding box center [463, 122] width 24 height 10
click at [395, 147] on div at bounding box center [248, 137] width 323 height 197
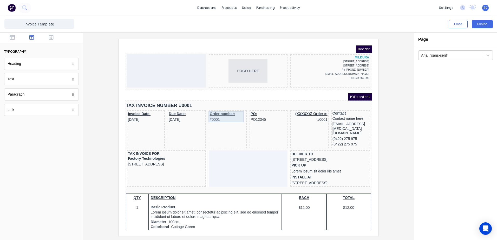
click at [218, 107] on div "Order number: #0001" at bounding box center [222, 110] width 36 height 11
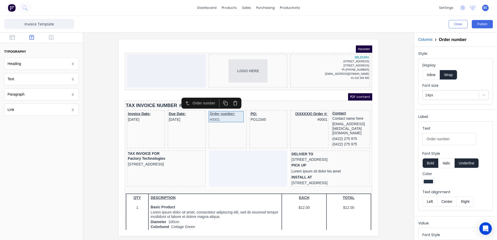
click at [223, 107] on div "Order number: #0001" at bounding box center [222, 110] width 36 height 11
click at [453, 146] on div "Text Order number:" at bounding box center [456, 137] width 66 height 22
drag, startPoint x: 450, startPoint y: 139, endPoint x: 438, endPoint y: 141, distance: 12.9
click at [438, 141] on input "Order number:" at bounding box center [450, 139] width 54 height 12
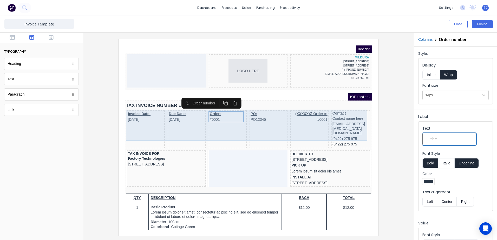
type input "Order:"
click at [269, 123] on div "PO: PO12345" at bounding box center [263, 123] width 38 height 38
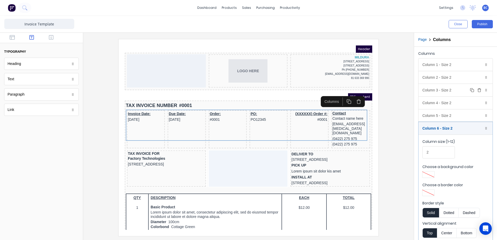
click at [445, 91] on div "Column 3 - Size 2 Duplicate Delete" at bounding box center [456, 90] width 74 height 12
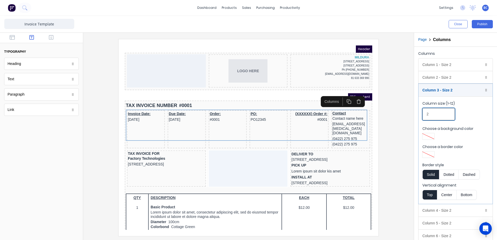
drag, startPoint x: 438, startPoint y: 114, endPoint x: 411, endPoint y: 115, distance: 26.5
click at [411, 115] on div "Close Publish Components typography Heading Heading Text Text Paragraph Paragra…" at bounding box center [248, 128] width 497 height 225
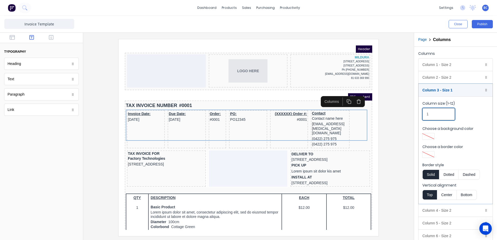
type input "1"
click at [321, 116] on div "xxxxxxx@xxxxx.com" at bounding box center [324, 122] width 37 height 15
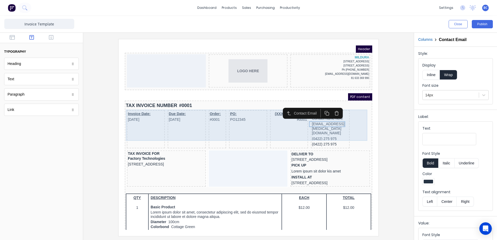
click at [341, 107] on div "Invoice Date: 29/10/2024 Due Date: 29/10/2024 Order: #0001 PO: PO12345 (XXXXXX)…" at bounding box center [243, 124] width 246 height 40
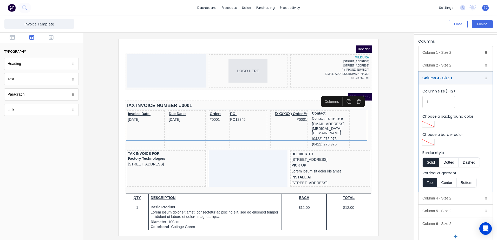
scroll to position [19, 0]
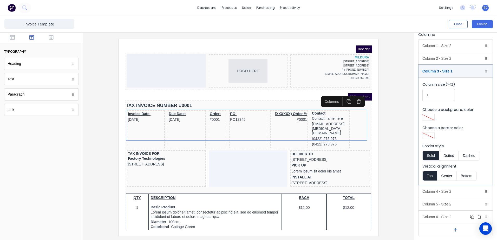
click at [451, 218] on div "Column 6 - Size 2 Duplicate Delete" at bounding box center [456, 217] width 74 height 12
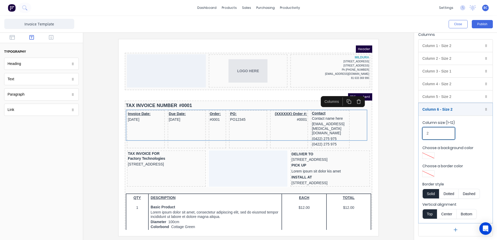
drag, startPoint x: 438, startPoint y: 136, endPoint x: 412, endPoint y: 138, distance: 26.4
click at [412, 138] on div "Close Publish Components typography Heading Heading Text Text Paragraph Paragra…" at bounding box center [248, 128] width 497 height 225
type input "3"
click at [407, 149] on div at bounding box center [248, 137] width 323 height 197
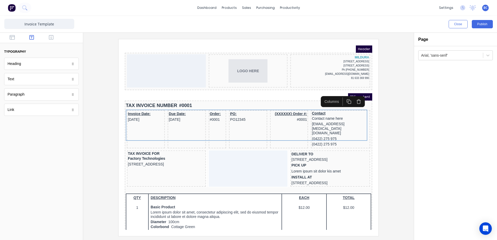
scroll to position [0, 0]
click at [51, 37] on icon "button" at bounding box center [51, 37] width 5 height 5
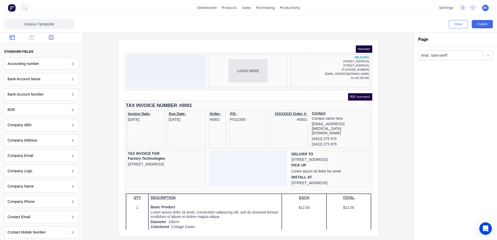
click at [10, 40] on icon "button" at bounding box center [12, 37] width 5 height 5
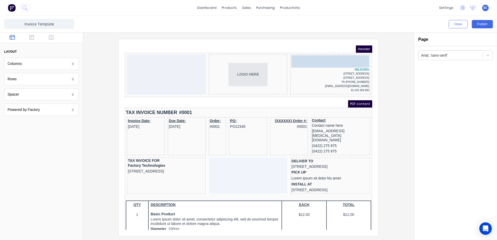
drag, startPoint x: 21, startPoint y: 98, endPoint x: 318, endPoint y: 57, distance: 300.7
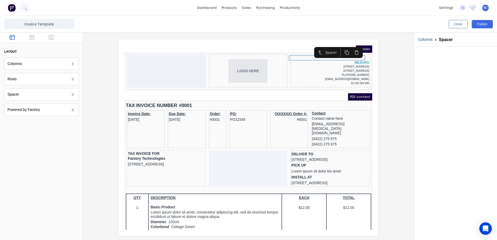
click at [91, 92] on div at bounding box center [248, 137] width 323 height 197
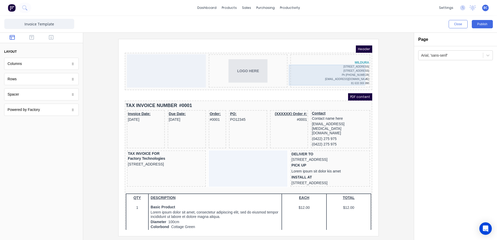
click at [339, 72] on div "43-45 TENTH ST PO BOX 214 Vic 3502 Ph (03) 5018 1800 vividmil@vgwd.com.au 81 63…" at bounding box center [324, 69] width 78 height 21
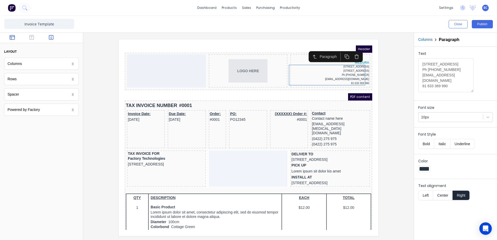
click at [48, 37] on button "button" at bounding box center [51, 38] width 16 height 6
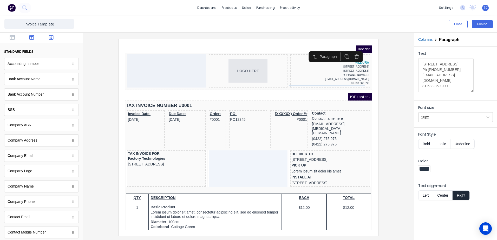
click at [31, 40] on icon "button" at bounding box center [31, 37] width 5 height 5
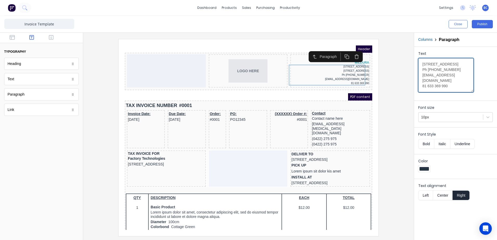
drag, startPoint x: 422, startPoint y: 63, endPoint x: 449, endPoint y: 89, distance: 37.7
click at [449, 89] on textarea "43-45 TENTH ST PO BOX 214 Vic 3502 Ph (03) 5018 1800 vividmil@vgwd.com.au 81 63…" at bounding box center [446, 75] width 55 height 34
click at [423, 88] on textarea "43-45 TENTH ST PO BOX 214 Vic 3502 Ph (03) 5018 1800 vividmil@vgwd.com.au 81 63…" at bounding box center [446, 75] width 55 height 34
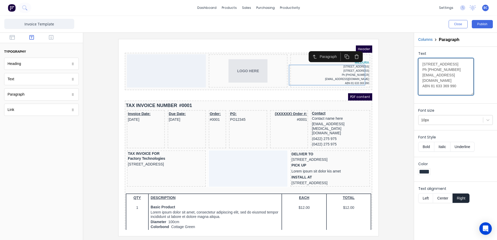
drag, startPoint x: 461, startPoint y: 88, endPoint x: 438, endPoint y: 91, distance: 23.8
click at [438, 91] on textarea "43-45 TENTH ST PO BOX 214 Vic 3502 Ph (03) 5018 1800 vividmil@vgwd.com.au ABN 8…" at bounding box center [446, 76] width 55 height 37
drag, startPoint x: 457, startPoint y: 87, endPoint x: 402, endPoint y: 52, distance: 65.2
click at [402, 52] on div "Close Publish Components typography Heading Heading Text Text Paragraph Paragra…" at bounding box center [248, 128] width 497 height 225
type textarea "43-45 TENTH ST PO BOX 214 Vic 3502 Ph (03) 5018 1800 vividmil@vgwd.com.au ABN 8…"
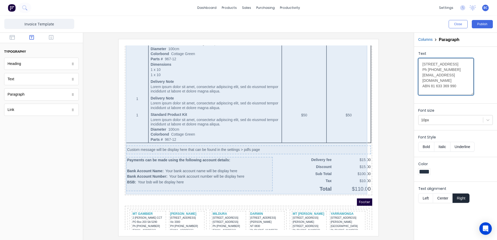
scroll to position [324, 0]
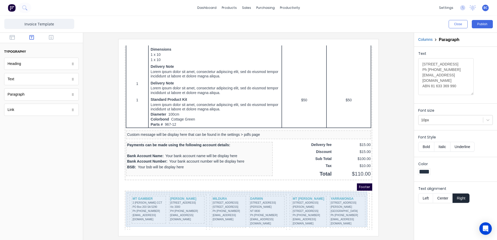
click at [133, 219] on div "MT GAMBIER 2 BODEY CCT PO Box 203 SA 5290 Ph (08) 8721 0000 vividmtg@vgwd.com.a…" at bounding box center [243, 207] width 246 height 43
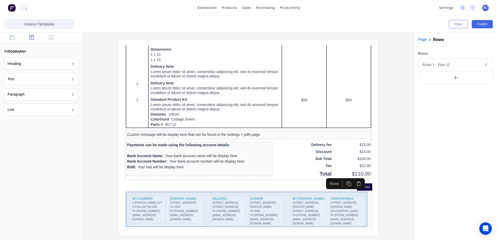
click at [122, 203] on div "MT GAMBIER 2 BODEY CCT PO Box 203 SA 5290 Ph (08) 8721 0000 vividmtg@vgwd.com.a…" at bounding box center [242, 207] width 242 height 40
click at [123, 203] on div "MT GAMBIER 2 BODEY CCT PO Box 203 SA 5290 Ph (08) 8721 0000 vividmtg@vgwd.com.a…" at bounding box center [242, 207] width 240 height 38
click at [121, 202] on div "MT GAMBIER 2 BODEY CCT PO Box 203 SA 5290 Ph (08) 8721 0000 vividmtg@vgwd.com.a…" at bounding box center [242, 207] width 242 height 40
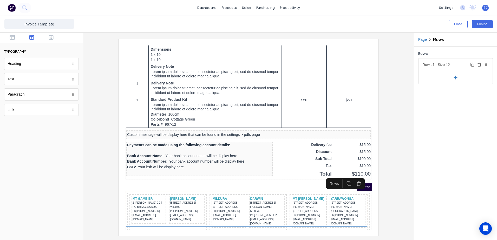
click at [481, 66] on icon "button" at bounding box center [479, 65] width 2 height 3
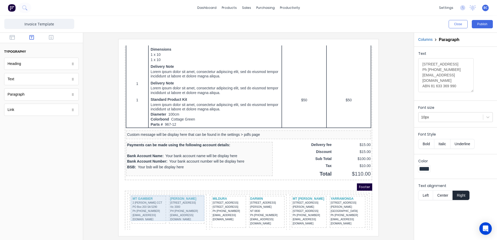
click at [125, 201] on div "MT GAMBIER 2 BODEY CCT PO Box 203 SA 5290 Ph (08) 8721 0000 vividmtg@vgwd.com.a…" at bounding box center [161, 204] width 75 height 30
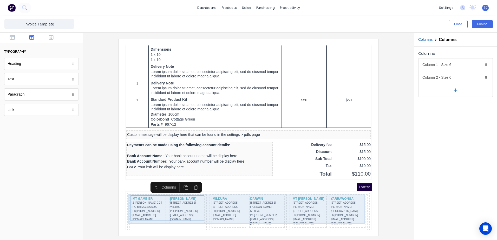
click at [124, 201] on div "MT GAMBIER 2 BODEY CCT PO Box 203 SA 5290 Ph (08) 8721 0000 vividmtg@vgwd.com.a…" at bounding box center [161, 206] width 77 height 36
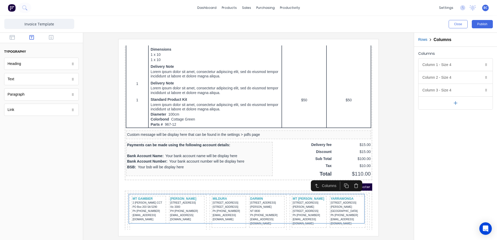
click at [353, 180] on button "button" at bounding box center [350, 179] width 10 height 9
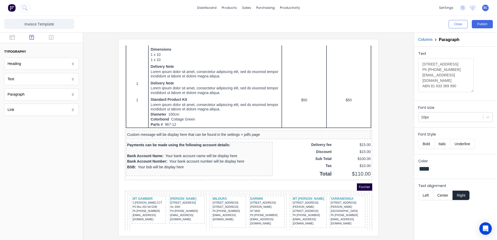
click at [388, 134] on div at bounding box center [248, 137] width 323 height 197
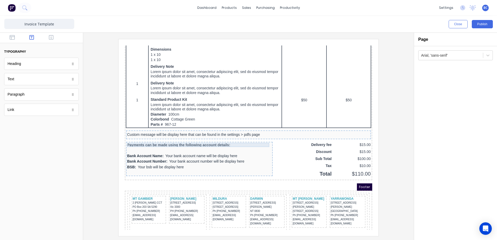
click at [152, 140] on div "Payments can be made using the following account details:" at bounding box center [193, 139] width 145 height 4
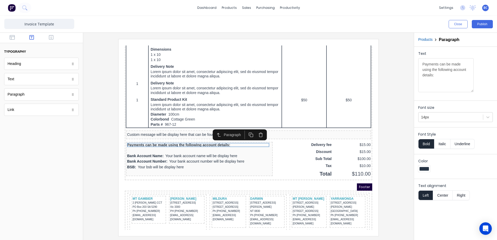
click at [428, 144] on button "Bold" at bounding box center [427, 144] width 16 height 10
click at [392, 147] on div at bounding box center [248, 137] width 323 height 197
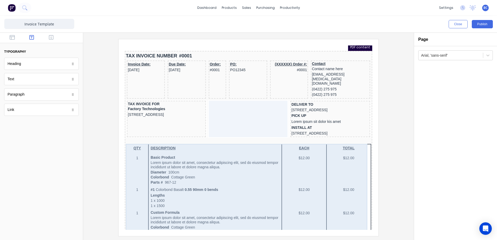
scroll to position [0, 0]
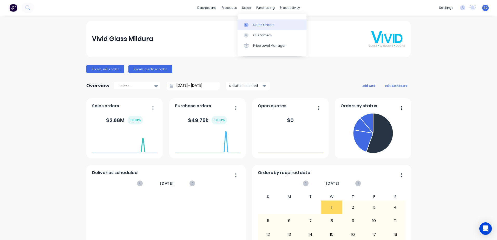
click at [264, 26] on div "Sales Orders" at bounding box center [263, 25] width 21 height 5
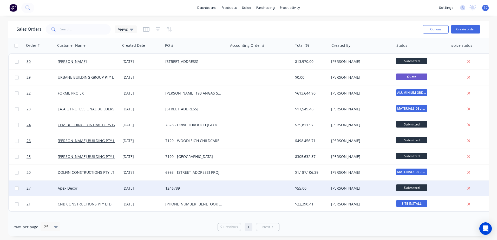
click at [89, 188] on div "Apex Decor" at bounding box center [87, 188] width 58 height 5
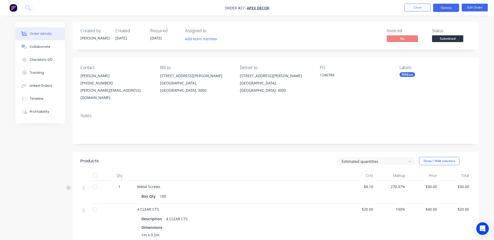
click at [449, 8] on button "Options" at bounding box center [446, 8] width 26 height 8
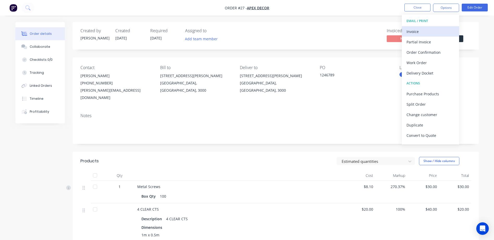
click at [426, 31] on div "Invoice" at bounding box center [430, 32] width 48 height 8
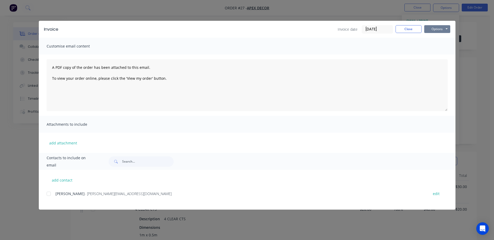
click at [438, 28] on button "Options" at bounding box center [437, 29] width 26 height 8
click at [440, 46] on button "Print" at bounding box center [440, 47] width 33 height 9
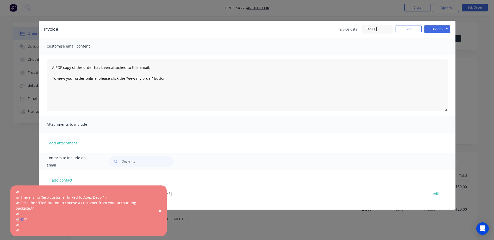
click at [158, 207] on button "×" at bounding box center [160, 211] width 14 height 12
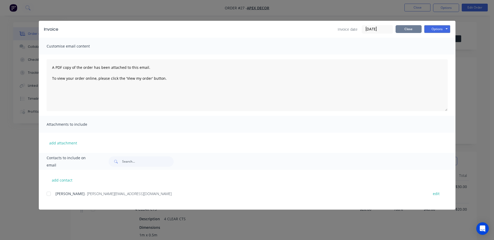
click at [417, 27] on button "Close" at bounding box center [408, 29] width 26 height 8
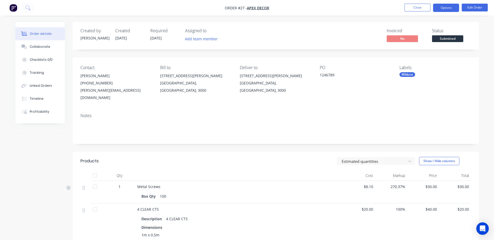
click at [446, 5] on button "Options" at bounding box center [446, 8] width 26 height 8
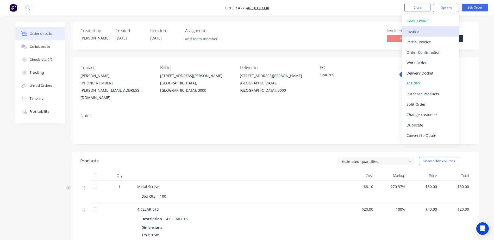
click at [432, 31] on div "Invoice" at bounding box center [430, 32] width 48 height 8
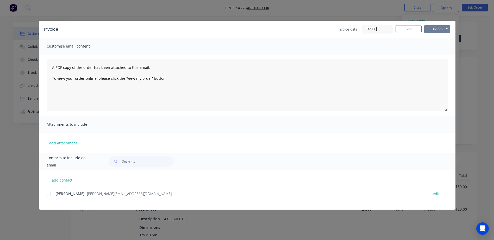
click at [436, 31] on button "Options" at bounding box center [437, 29] width 26 height 8
click at [435, 35] on button "Preview" at bounding box center [440, 38] width 33 height 9
click at [400, 30] on button "Close" at bounding box center [408, 29] width 26 height 8
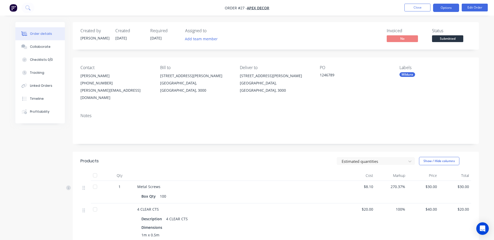
click at [444, 9] on button "Options" at bounding box center [446, 8] width 26 height 8
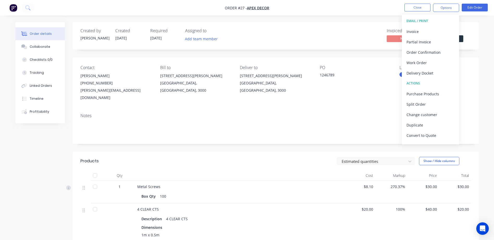
click at [289, 143] on div "Created by Stuart Created 25/09/25 Required 30/09/25 Assigned to Add team membe…" at bounding box center [276, 178] width 406 height 312
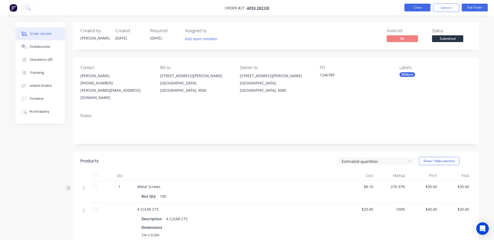
click at [422, 8] on button "Close" at bounding box center [417, 8] width 26 height 8
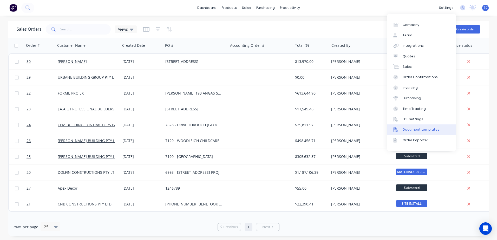
click at [417, 128] on div "Document templates" at bounding box center [421, 129] width 37 height 5
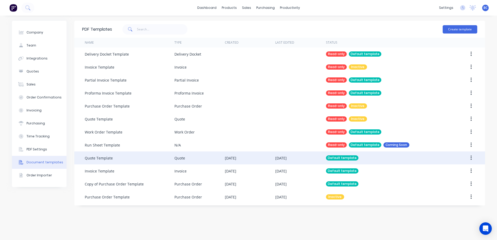
click at [451, 158] on div at bounding box center [461, 158] width 34 height 13
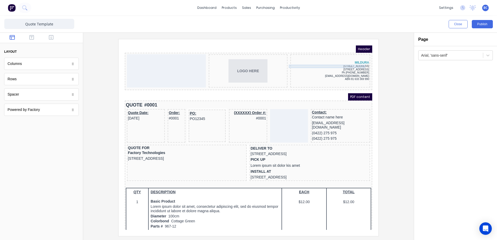
click at [348, 61] on div "[STREET_ADDRESS]" at bounding box center [324, 60] width 78 height 3
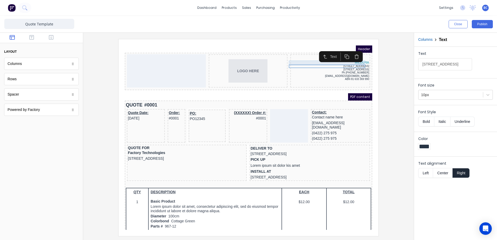
click at [347, 58] on div "MILDURA" at bounding box center [324, 56] width 78 height 4
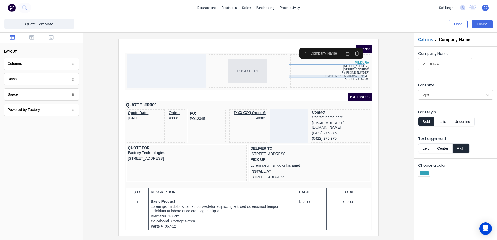
click at [335, 70] on div "[EMAIL_ADDRESS][DOMAIN_NAME]" at bounding box center [324, 69] width 78 height 3
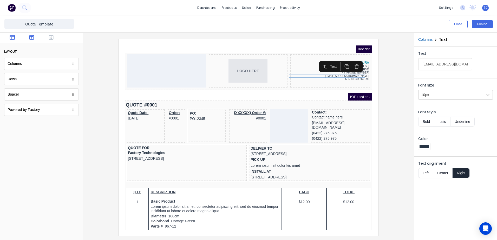
click at [33, 38] on icon "button" at bounding box center [31, 37] width 5 height 5
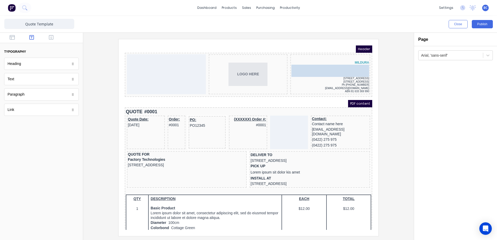
drag, startPoint x: 28, startPoint y: 97, endPoint x: 216, endPoint y: 26, distance: 201.0
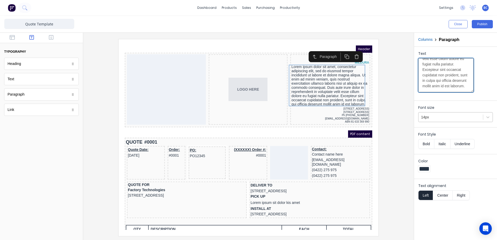
scroll to position [104, 0]
drag, startPoint x: 422, startPoint y: 64, endPoint x: 463, endPoint y: 124, distance: 72.5
click at [463, 124] on form "Text Lorem ipsum dolor sit amet, consectetur adipiscing elit, sed do eiusmod te…" at bounding box center [455, 125] width 83 height 157
paste textarea "[STREET_ADDRESS] Ph [PHONE_NUMBER] [EMAIL_ADDRESS][DOMAIN_NAME] ABN 81 633 369 …"
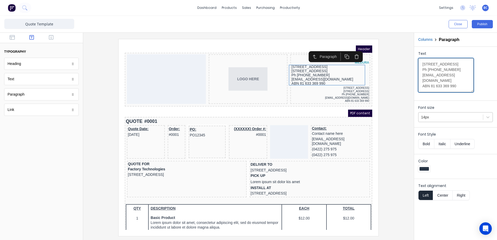
scroll to position [0, 0]
type textarea "[STREET_ADDRESS] Ph [PHONE_NUMBER] [EMAIL_ADDRESS][DOMAIN_NAME] ABN 81 633 369 …"
click at [346, 82] on div "[STREET_ADDRESS]" at bounding box center [324, 81] width 78 height 3
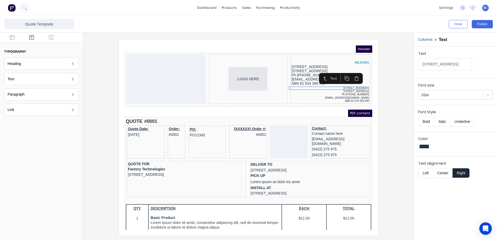
click at [353, 73] on button "button" at bounding box center [351, 72] width 10 height 9
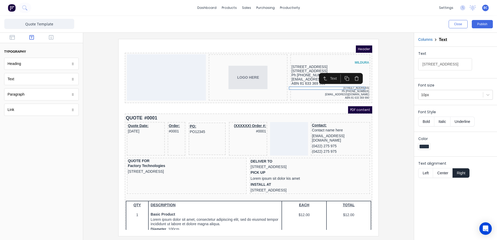
click at [352, 72] on icon "button" at bounding box center [350, 72] width 3 height 3
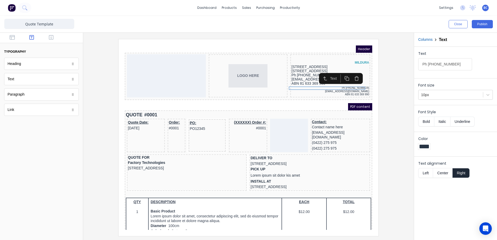
click at [352, 72] on icon "button" at bounding box center [350, 72] width 3 height 3
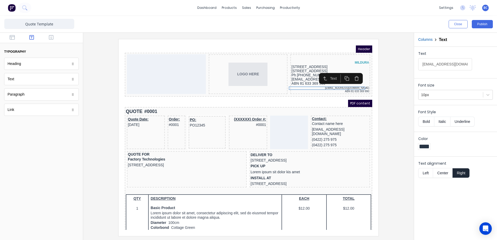
click at [352, 72] on icon "button" at bounding box center [350, 72] width 3 height 3
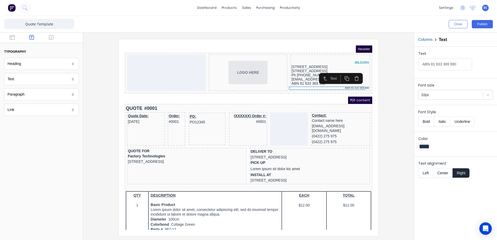
click at [352, 72] on icon "button" at bounding box center [350, 72] width 3 height 3
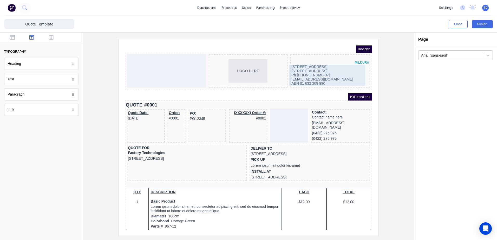
click at [297, 68] on div "43-45 TENTH ST PO BOX 214 Vic 3502 Ph (03) 5018 1800 vividmil@vgwd.com.au ABN 8…" at bounding box center [324, 69] width 78 height 21
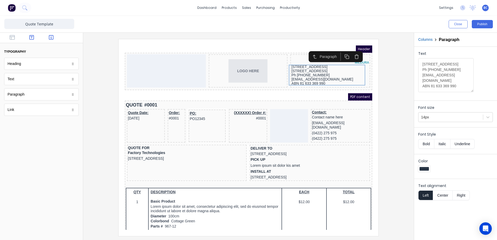
click at [53, 37] on icon "button" at bounding box center [51, 37] width 5 height 5
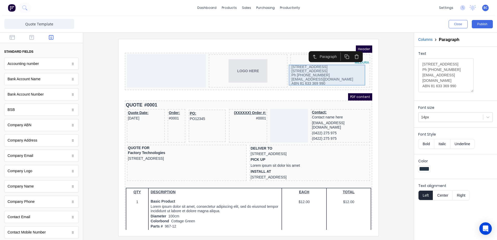
click at [336, 64] on div "43-45 TENTH ST PO BOX 214 Vic 3502 Ph (03) 5018 1800 vividmil@vgwd.com.au ABN 8…" at bounding box center [324, 69] width 78 height 21
click at [352, 51] on icon "button" at bounding box center [350, 50] width 5 height 5
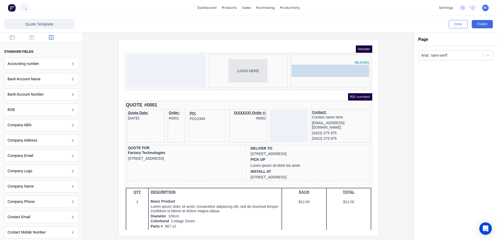
drag, startPoint x: 56, startPoint y: 144, endPoint x: 351, endPoint y: 68, distance: 304.4
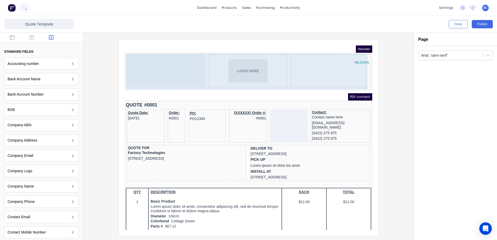
click at [347, 66] on div "MILDURA" at bounding box center [324, 64] width 80 height 33
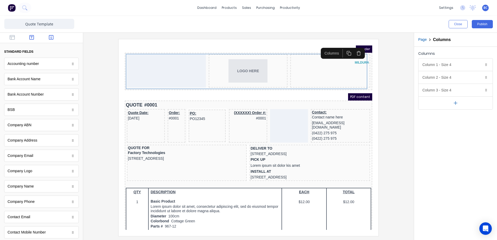
click at [29, 39] on icon "button" at bounding box center [31, 37] width 5 height 5
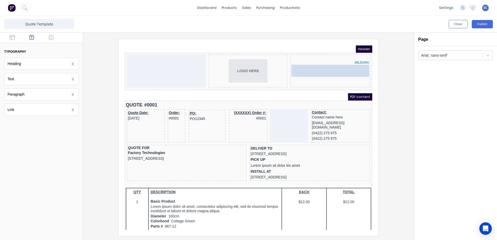
drag, startPoint x: 36, startPoint y: 95, endPoint x: 334, endPoint y: 67, distance: 298.4
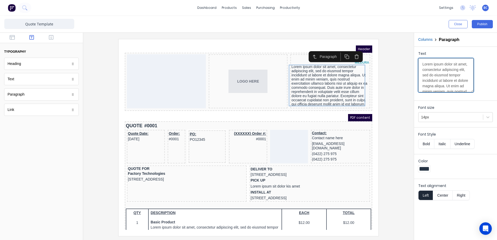
scroll to position [104, 0]
drag, startPoint x: 422, startPoint y: 64, endPoint x: 487, endPoint y: 171, distance: 124.3
click at [487, 171] on form "Text Lorem ipsum dolor sit amet, consectetur adipiscing elit, sed do eiusmod te…" at bounding box center [455, 125] width 83 height 157
drag, startPoint x: 455, startPoint y: 90, endPoint x: 369, endPoint y: -15, distance: 135.4
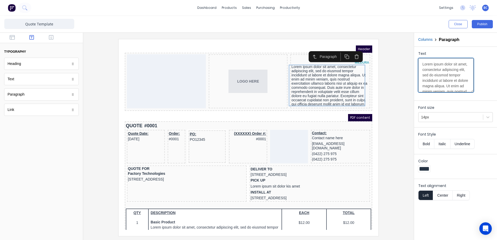
click at [369, 0] on html "dashboard products sales purchasing productivity dashboard products Product Cat…" at bounding box center [248, 120] width 497 height 240
paste textarea "43-45 TENTH ST PO BOX 214 Vic 3502 Ph (03) 5018 1800 vividmil@vgwd.com.au ABN 8…"
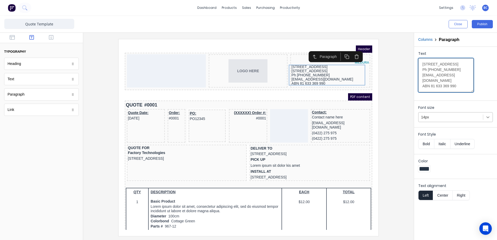
type textarea "43-45 TENTH ST PO BOX 214 Vic 3502 Ph (03) 5018 1800 vividmil@vgwd.com.au ABN 8…"
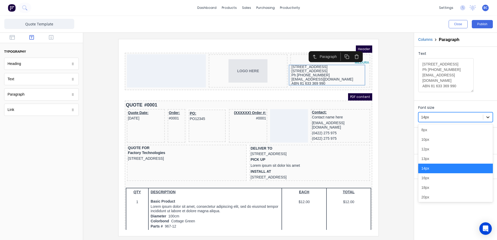
click at [488, 119] on icon at bounding box center [488, 117] width 5 height 5
click at [437, 141] on div "10px" at bounding box center [456, 140] width 75 height 10
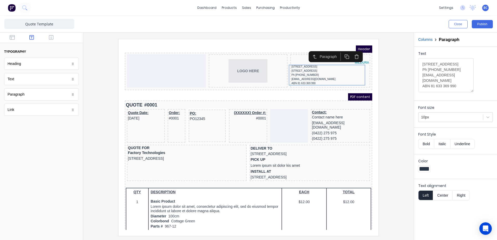
click at [462, 193] on button "Right" at bounding box center [461, 196] width 17 height 10
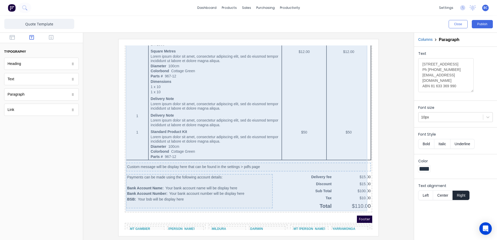
scroll to position [313, 0]
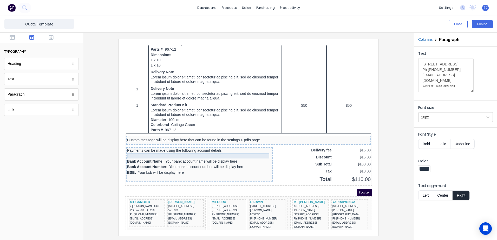
click at [210, 148] on div at bounding box center [193, 150] width 145 height 5
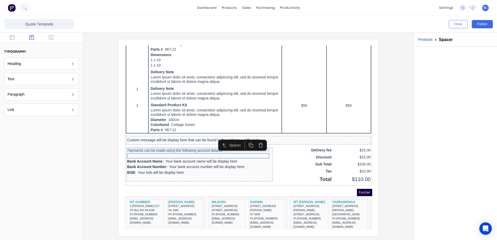
click at [217, 145] on div "Payments can be made using the following account details:" at bounding box center [193, 144] width 145 height 4
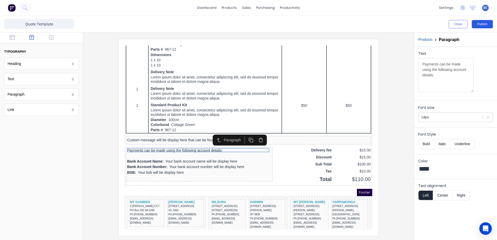
click at [480, 26] on button "Publish" at bounding box center [482, 24] width 21 height 8
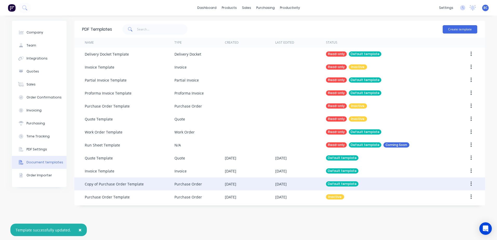
click at [269, 186] on div "[DATE]" at bounding box center [250, 184] width 50 height 13
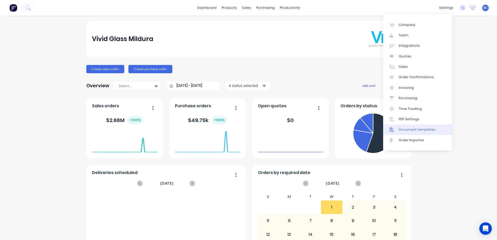
click at [409, 130] on div "Document templates" at bounding box center [417, 129] width 37 height 5
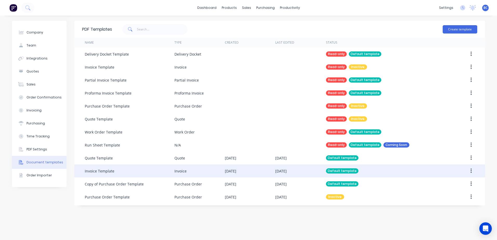
click at [128, 173] on div "Invoice Template" at bounding box center [130, 171] width 90 height 13
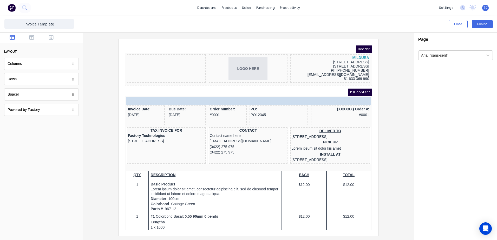
drag, startPoint x: 175, startPoint y: 63, endPoint x: 172, endPoint y: 94, distance: 31.1
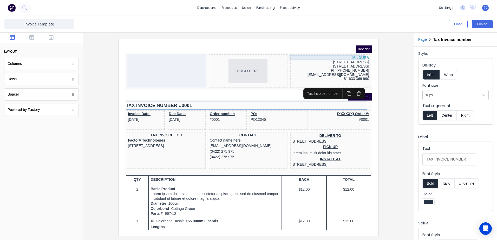
drag, startPoint x: 348, startPoint y: 53, endPoint x: 519, endPoint y: 104, distance: 178.5
click at [348, 53] on div "MILDURA" at bounding box center [324, 51] width 78 height 5
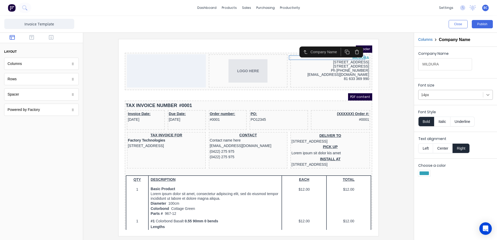
click at [491, 94] on icon at bounding box center [488, 94] width 5 height 5
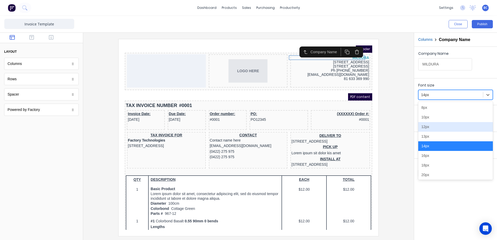
click at [430, 129] on div "12px" at bounding box center [456, 127] width 75 height 10
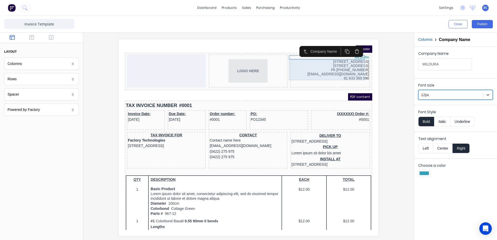
click at [346, 66] on div "[STREET_ADDRESS] Ph [PHONE_NUMBER] [EMAIL_ADDRESS][DOMAIN_NAME] 81 633 369 990" at bounding box center [324, 63] width 78 height 21
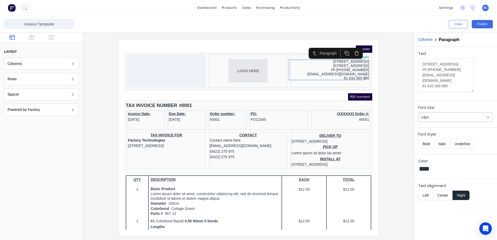
click at [485, 118] on div at bounding box center [488, 117] width 9 height 9
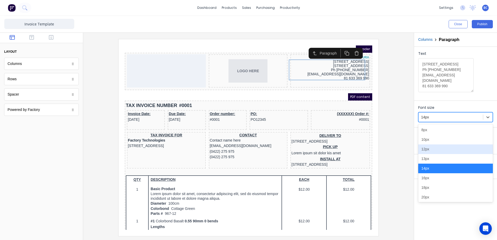
click at [431, 152] on div "12px" at bounding box center [456, 150] width 75 height 10
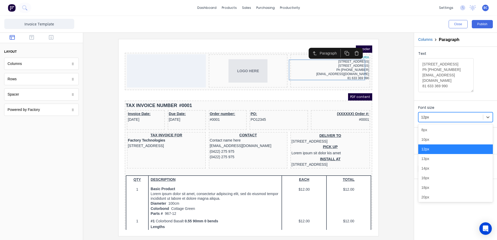
click at [455, 119] on div at bounding box center [451, 117] width 59 height 7
click at [439, 139] on div "10px" at bounding box center [456, 140] width 75 height 10
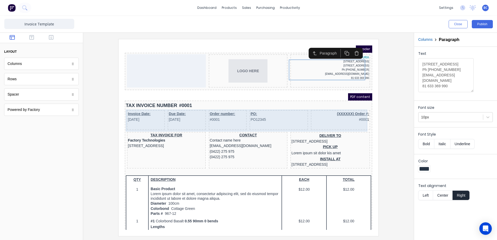
click at [311, 117] on div "(XXXXXX) Order #: #0001" at bounding box center [334, 114] width 59 height 20
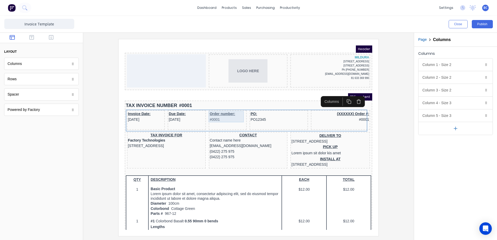
click at [212, 115] on div "Order number: #0001" at bounding box center [222, 110] width 36 height 11
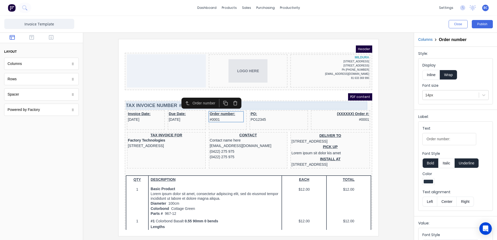
click at [275, 101] on div "TAX INVOICE NUMBER #0001" at bounding box center [243, 99] width 246 height 8
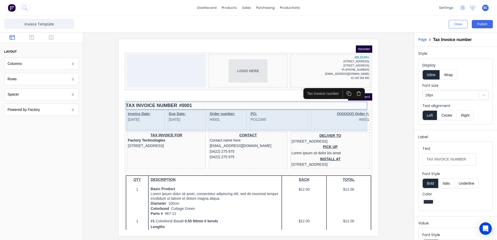
click at [301, 121] on div "Invoice Date: [DATE] Due Date: [DATE] Order number: #0001 PO: PO12345 (XXXXXX) …" at bounding box center [243, 115] width 246 height 22
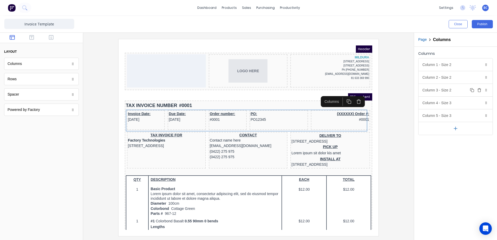
click at [452, 90] on div "Column 3 - Size 2 Duplicate Delete" at bounding box center [456, 90] width 74 height 12
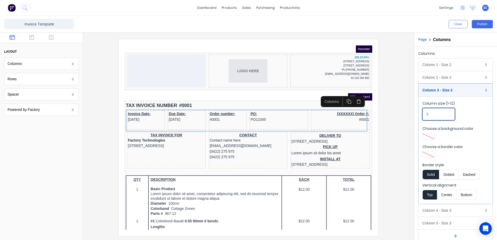
drag, startPoint x: 443, startPoint y: 114, endPoint x: 403, endPoint y: 124, distance: 41.0
click at [403, 124] on div "Close Publish Components layout Columns Columns Rows Rows Spacer Spacer Powered…" at bounding box center [248, 128] width 497 height 225
type input "1"
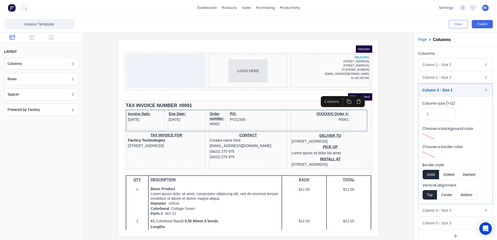
click at [403, 121] on div at bounding box center [248, 137] width 323 height 197
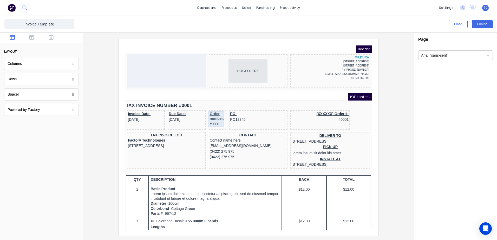
click at [213, 112] on div "Order number: #0001" at bounding box center [212, 113] width 16 height 16
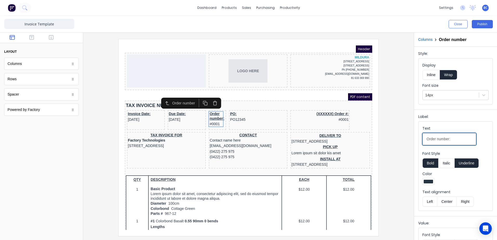
drag, startPoint x: 456, startPoint y: 139, endPoint x: 436, endPoint y: 141, distance: 19.7
click at [436, 141] on input "Order number:" at bounding box center [450, 139] width 54 height 12
type input "Order:"
click at [157, 128] on div "TAX INVOICE FOR" at bounding box center [160, 129] width 77 height 5
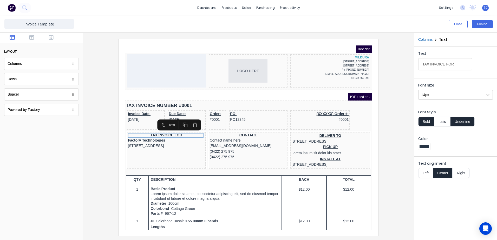
click at [469, 121] on button "Underline" at bounding box center [463, 122] width 24 height 10
click at [429, 174] on button "Left" at bounding box center [426, 173] width 15 height 10
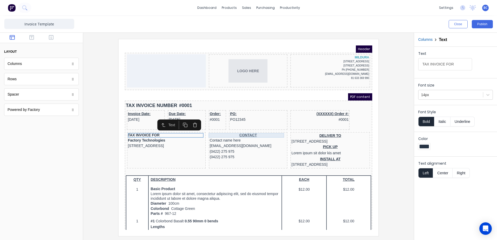
click at [244, 129] on div "CONTACT" at bounding box center [242, 129] width 77 height 5
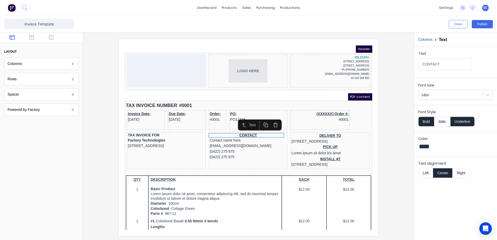
click at [427, 171] on button "Left" at bounding box center [426, 173] width 15 height 10
click at [463, 121] on button "Underline" at bounding box center [463, 122] width 24 height 10
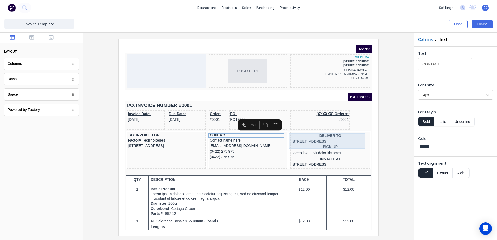
click at [327, 131] on div "DELIVER TO 234 Beach Road Gold Coast, Queensland, Australia" at bounding box center [324, 132] width 78 height 11
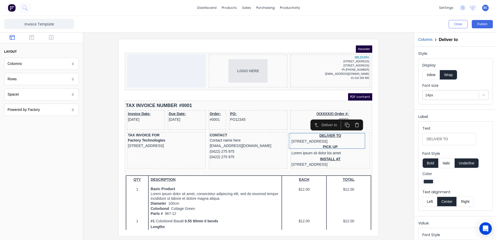
click at [428, 201] on button "Left" at bounding box center [430, 202] width 15 height 10
click at [464, 163] on button "Underline" at bounding box center [467, 163] width 24 height 10
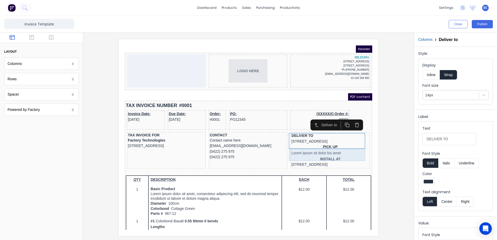
click at [325, 146] on div "PICK UP Lorem ipsum sit dolor kis amet" at bounding box center [324, 144] width 78 height 12
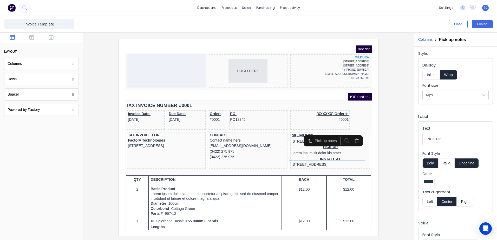
click at [462, 165] on button "Underline" at bounding box center [467, 163] width 24 height 10
click at [434, 202] on button "Left" at bounding box center [430, 202] width 15 height 10
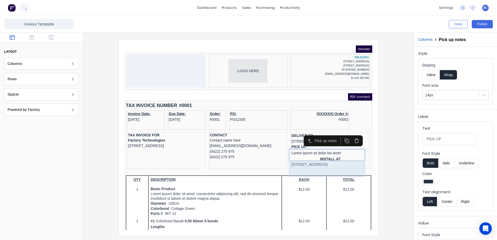
drag, startPoint x: 326, startPoint y: 160, endPoint x: 333, endPoint y: 161, distance: 7.3
click at [325, 160] on div "INSTALL AT 234 Beach Road Gold Coast, Queensland, Australia" at bounding box center [324, 155] width 78 height 11
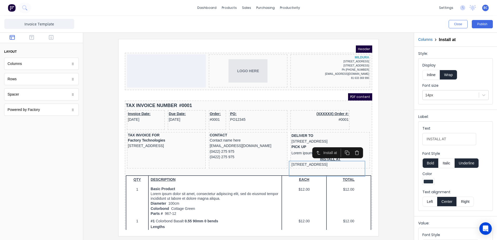
click at [468, 163] on button "Underline" at bounding box center [467, 163] width 24 height 10
click at [432, 201] on button "Left" at bounding box center [430, 202] width 15 height 10
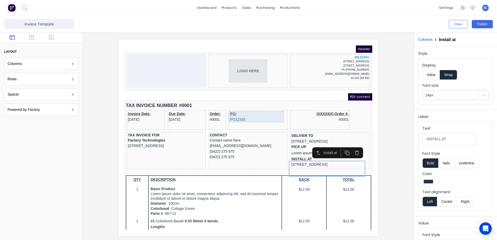
click at [264, 114] on div "PO: PO12345" at bounding box center [252, 110] width 56 height 11
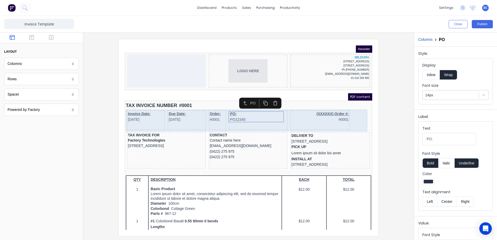
click at [348, 111] on div "Invoice Date: 29/10/2024 Due Date: 29/10/2024 Order: #0001 PO: PO12345 (XXXXXX)…" at bounding box center [243, 115] width 246 height 22
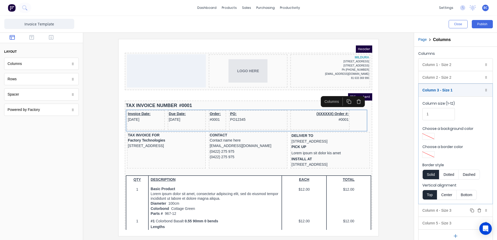
click at [454, 209] on div "Column 4 - Size 3 Duplicate Delete" at bounding box center [456, 211] width 74 height 12
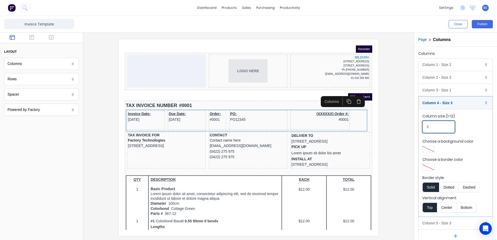
drag, startPoint x: 441, startPoint y: 129, endPoint x: 422, endPoint y: 131, distance: 18.9
click at [422, 131] on fieldset "Column size (1-12) 3 Choose a background color Choose a border color Border sty…" at bounding box center [456, 163] width 74 height 108
type input "2"
click at [453, 225] on div "Column 5 - Size 3 Duplicate Delete" at bounding box center [456, 223] width 74 height 12
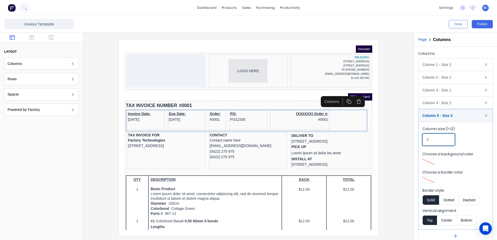
drag, startPoint x: 440, startPoint y: 139, endPoint x: 422, endPoint y: 144, distance: 19.0
click at [422, 144] on fieldset "Column size (1-12) 3 Choose a background color Choose a border color Border sty…" at bounding box center [456, 176] width 74 height 108
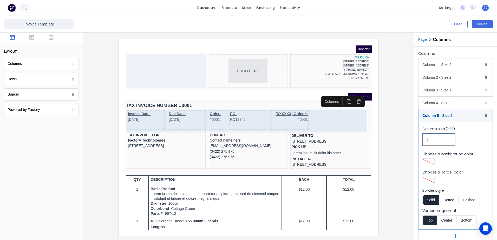
type input "2"
click at [312, 111] on div "Invoice Date: 29/10/2024 Due Date: 29/10/2024 Order: #0001 PO: PO12345 (XXXXXX)…" at bounding box center [243, 115] width 246 height 22
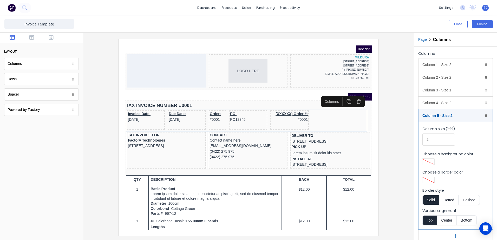
click at [456, 236] on icon "button" at bounding box center [456, 236] width 0 height 3
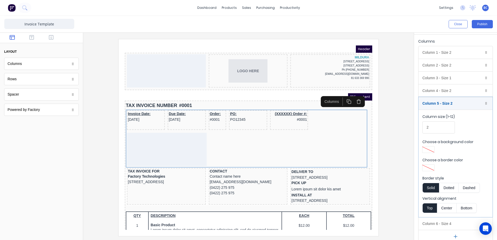
scroll to position [19, 0]
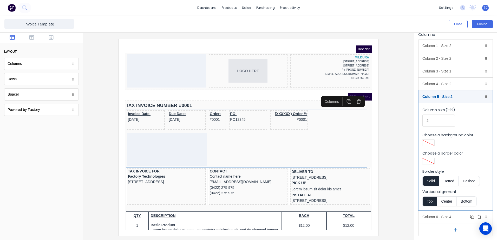
click at [450, 218] on div "Column 6 - Size 4 Duplicate Delete" at bounding box center [456, 217] width 74 height 12
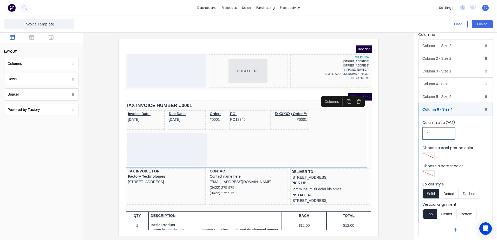
drag, startPoint x: 442, startPoint y: 131, endPoint x: 421, endPoint y: 138, distance: 21.8
click at [421, 138] on fieldset "Column size (1-12) 4 Choose a background color Choose a border color Border sty…" at bounding box center [456, 170] width 74 height 108
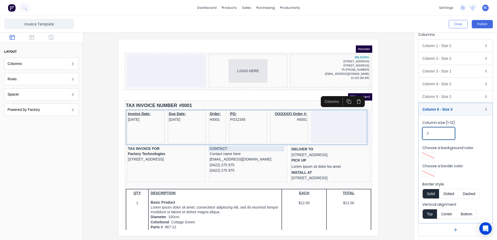
type input "3"
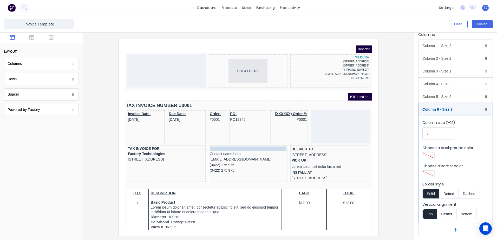
scroll to position [0, 0]
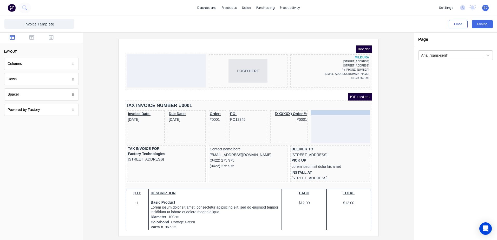
drag, startPoint x: 218, startPoint y: 142, endPoint x: 326, endPoint y: 110, distance: 113.4
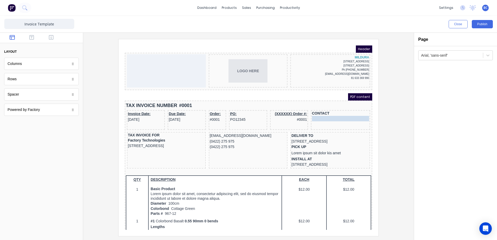
drag, startPoint x: 220, startPoint y: 131, endPoint x: 318, endPoint y: 114, distance: 99.8
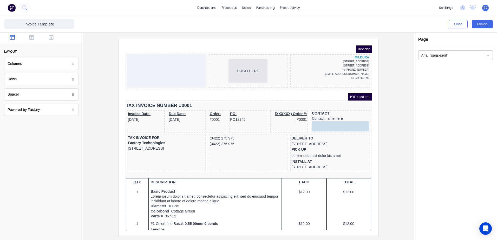
drag, startPoint x: 240, startPoint y: 130, endPoint x: 322, endPoint y: 116, distance: 83.4
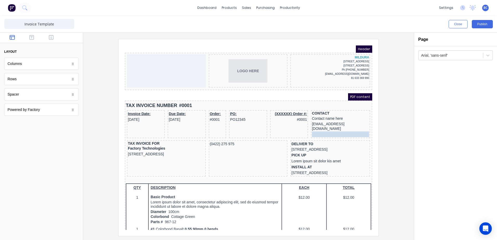
drag, startPoint x: 224, startPoint y: 129, endPoint x: 322, endPoint y: 121, distance: 98.7
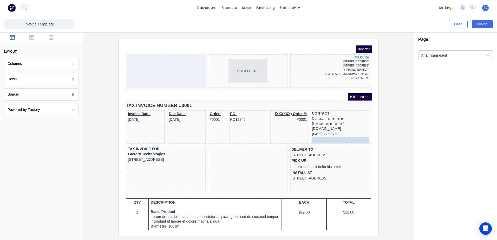
drag, startPoint x: 221, startPoint y: 132, endPoint x: 318, endPoint y: 128, distance: 97.2
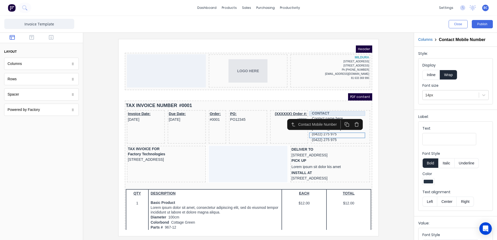
click at [308, 108] on div "CONTACT" at bounding box center [334, 107] width 57 height 5
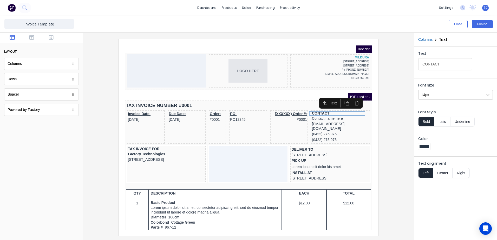
click at [465, 122] on button "Underline" at bounding box center [463, 122] width 24 height 10
click at [289, 107] on div "(XXXXXX) Order #: #0001" at bounding box center [283, 110] width 36 height 11
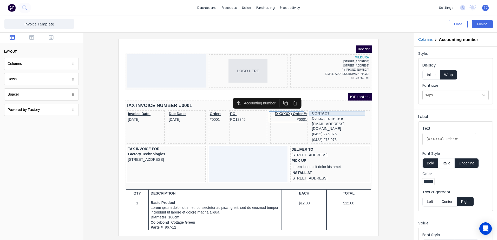
click at [311, 106] on div "CONTACT" at bounding box center [334, 107] width 57 height 5
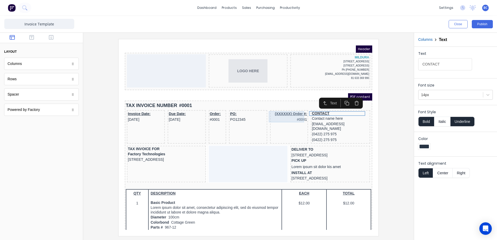
click at [275, 108] on div "(XXXXXX) Order #: #0001" at bounding box center [283, 110] width 36 height 11
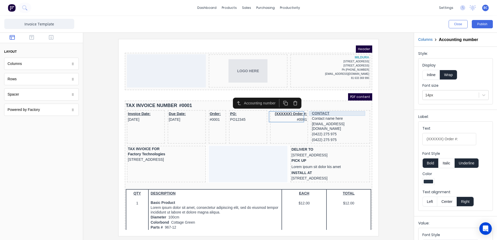
click at [319, 107] on div "CONTACT" at bounding box center [334, 107] width 57 height 5
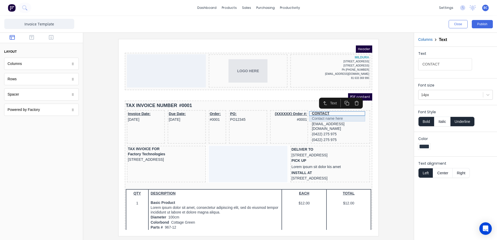
click at [319, 111] on div "Contact name here" at bounding box center [334, 113] width 57 height 6
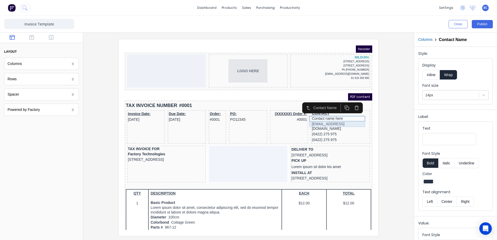
click at [319, 117] on div "[EMAIL_ADDRESS][DOMAIN_NAME]" at bounding box center [334, 120] width 57 height 10
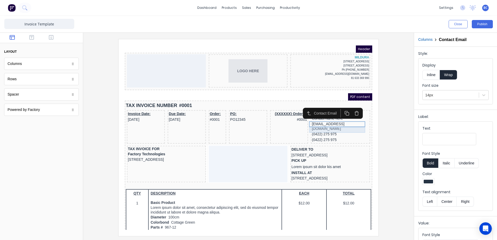
click at [319, 125] on div "(0422) 275 975" at bounding box center [334, 128] width 57 height 6
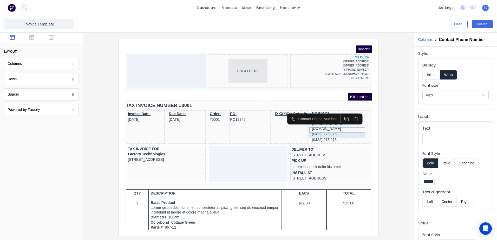
click at [319, 131] on div "(0422) 275 975" at bounding box center [334, 134] width 57 height 6
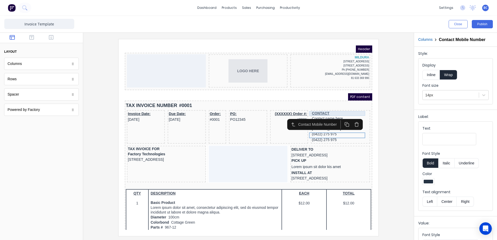
click at [310, 107] on div "CONTACT" at bounding box center [334, 107] width 57 height 5
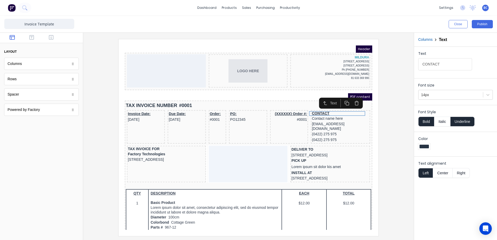
drag, startPoint x: 451, startPoint y: 62, endPoint x: 425, endPoint y: 71, distance: 28.0
click at [425, 71] on div "Text CONTACT" at bounding box center [456, 62] width 75 height 22
type input "Contact"
click at [395, 125] on div at bounding box center [248, 137] width 323 height 197
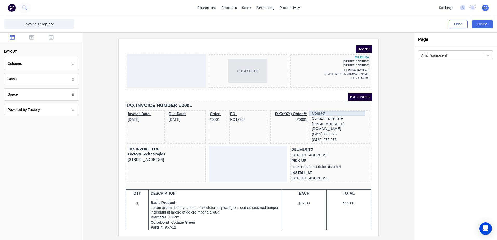
click at [322, 106] on div "Contact" at bounding box center [334, 107] width 57 height 5
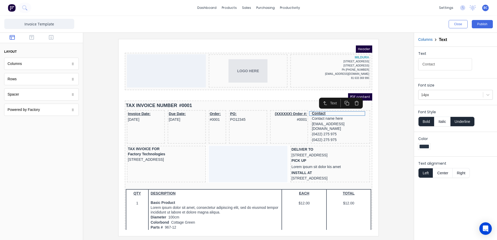
click at [447, 65] on input "Contact" at bounding box center [446, 64] width 54 height 12
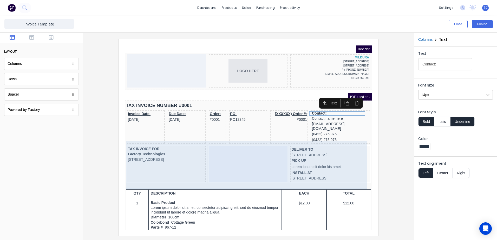
type input "Contact:"
click at [235, 157] on div at bounding box center [242, 158] width 79 height 37
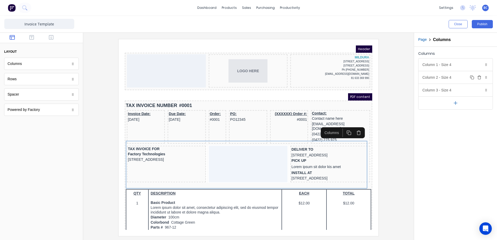
click at [481, 77] on icon "button" at bounding box center [480, 77] width 4 height 4
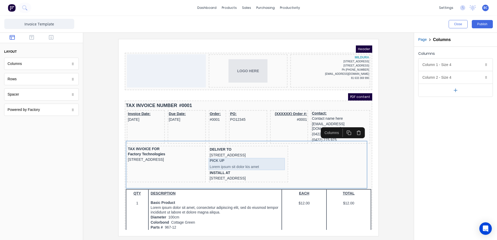
click at [257, 155] on div "PICK UP Lorem ipsum sit dolor kis amet" at bounding box center [243, 158] width 78 height 12
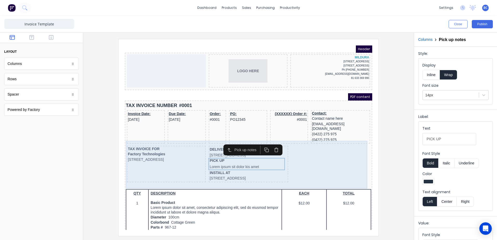
click at [279, 153] on div "DELIVER TO 234 Beach Road Gold Coast, Queensland, Australia PICK UP Lorem ipsum…" at bounding box center [243, 158] width 80 height 37
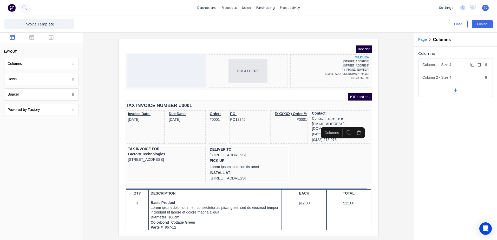
click at [454, 65] on div "Column 1 - Size 4 Duplicate Delete" at bounding box center [456, 65] width 74 height 12
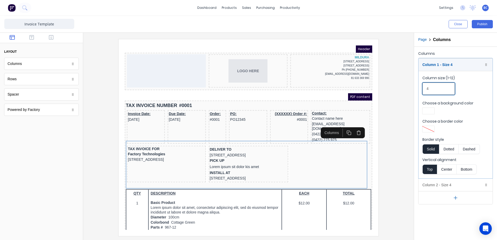
drag, startPoint x: 446, startPoint y: 86, endPoint x: 425, endPoint y: 91, distance: 21.6
click at [425, 91] on input "4" at bounding box center [439, 89] width 33 height 12
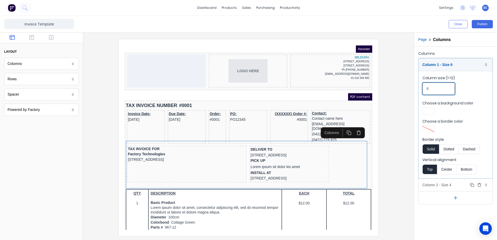
type input "6"
click at [444, 184] on div "Column 2 - Size 4 Duplicate Delete" at bounding box center [456, 185] width 74 height 12
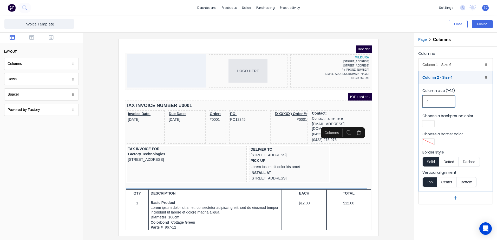
drag, startPoint x: 453, startPoint y: 105, endPoint x: 407, endPoint y: 113, distance: 46.8
click at [407, 113] on div "Close Publish Components layout Columns Columns Rows Rows Spacer Spacer Powered…" at bounding box center [248, 128] width 497 height 225
type input "6"
drag, startPoint x: 444, startPoint y: 226, endPoint x: 441, endPoint y: 225, distance: 3.0
click at [444, 226] on div "Columns Column 1 - Size 6 Duplicate Delete Column size (1-12) 6 Choose a backgr…" at bounding box center [455, 144] width 83 height 194
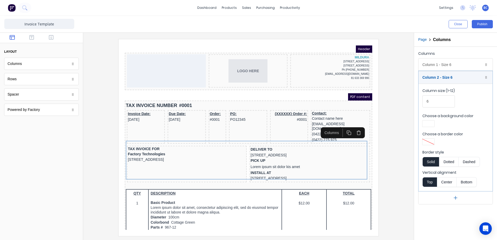
click at [385, 206] on div at bounding box center [248, 137] width 323 height 197
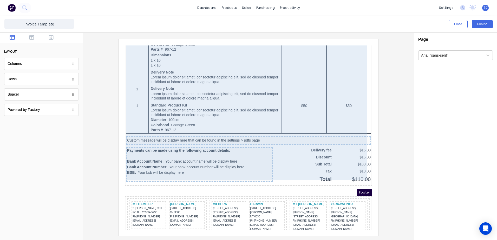
scroll to position [315, 0]
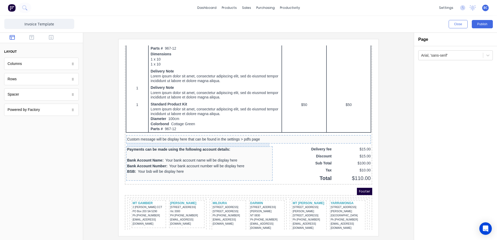
click at [156, 141] on div "Payments can be made using the following account details:" at bounding box center [193, 143] width 145 height 4
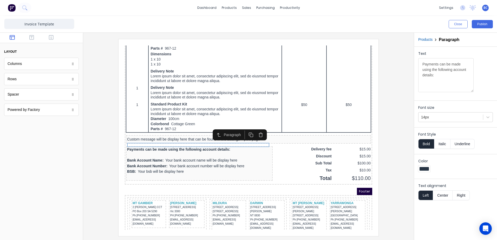
click at [426, 142] on button "Bold" at bounding box center [427, 144] width 16 height 10
click at [399, 176] on div at bounding box center [248, 137] width 323 height 197
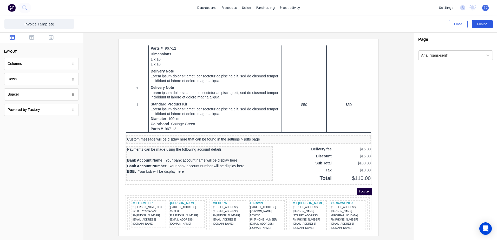
click at [486, 26] on button "Publish" at bounding box center [482, 24] width 21 height 8
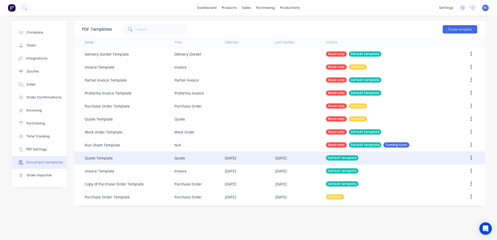
click at [194, 160] on div "Quote" at bounding box center [200, 158] width 50 height 13
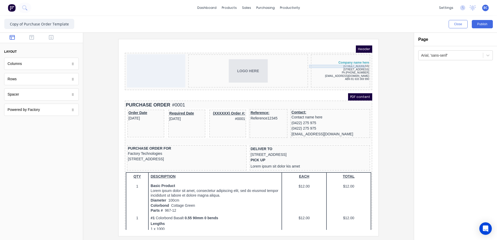
click at [341, 59] on div "[STREET_ADDRESS]" at bounding box center [334, 60] width 57 height 3
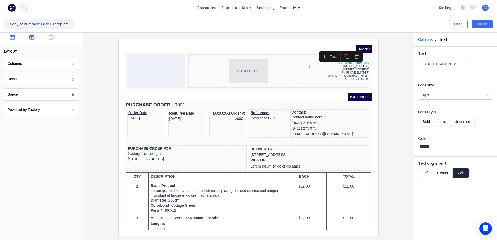
click at [28, 36] on button "button" at bounding box center [32, 38] width 16 height 6
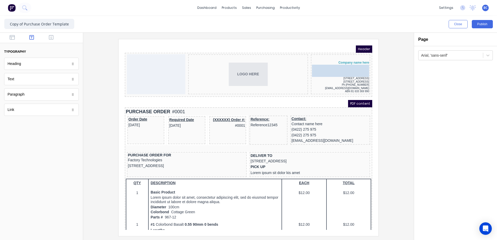
drag, startPoint x: 72, startPoint y: 94, endPoint x: 347, endPoint y: 62, distance: 276.8
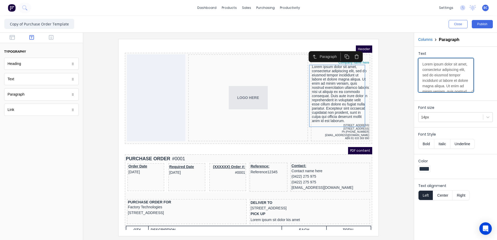
scroll to position [104, 0]
drag, startPoint x: 422, startPoint y: 63, endPoint x: 485, endPoint y: 149, distance: 106.3
click at [485, 149] on form "Text Lorem ipsum dolor sit amet, consectetur adipiscing elit, sed do eiusmod te…" at bounding box center [455, 125] width 83 height 157
paste textarea "[STREET_ADDRESS] Ph [PHONE_NUMBER] [EMAIL_ADDRESS][DOMAIN_NAME] ABN 81 633 369 …"
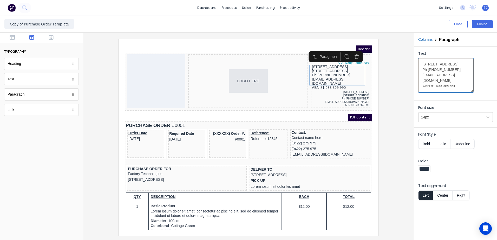
scroll to position [0, 0]
type textarea "[STREET_ADDRESS] Ph [PHONE_NUMBER] [EMAIL_ADDRESS][DOMAIN_NAME] ABN 81 633 369 …"
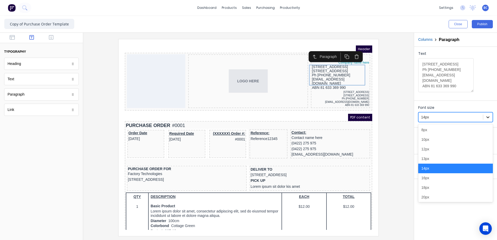
click at [489, 114] on div at bounding box center [488, 117] width 9 height 9
click at [430, 141] on div "10px" at bounding box center [456, 140] width 75 height 10
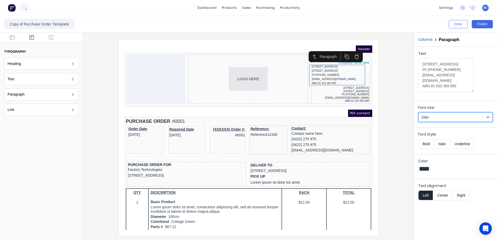
click at [461, 193] on button "Right" at bounding box center [461, 196] width 17 height 10
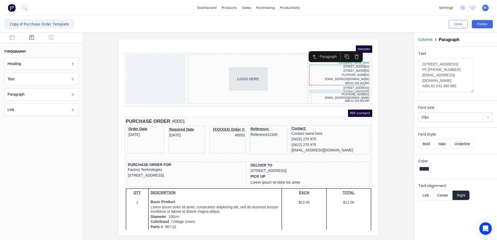
click at [346, 83] on div "[STREET_ADDRESS]" at bounding box center [334, 81] width 57 height 3
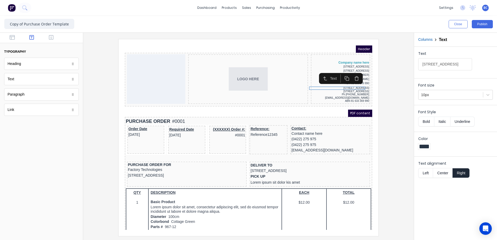
click at [354, 72] on button "button" at bounding box center [351, 72] width 10 height 9
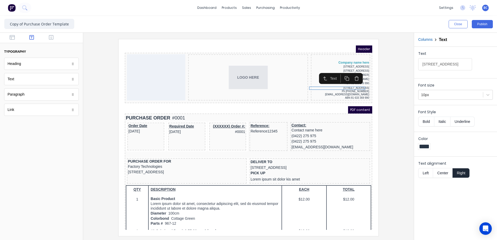
click at [354, 72] on button "button" at bounding box center [351, 72] width 10 height 9
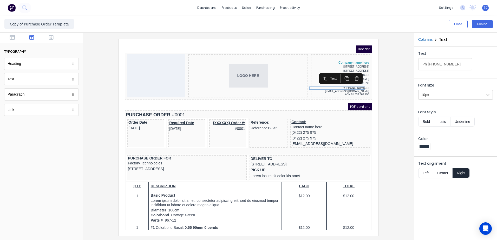
click at [354, 72] on button "button" at bounding box center [351, 72] width 10 height 9
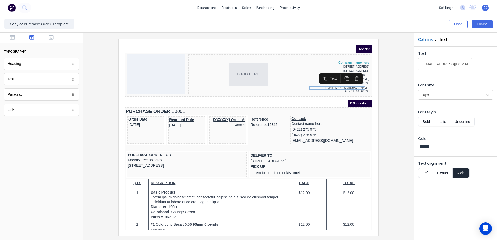
click at [354, 72] on button "button" at bounding box center [351, 72] width 10 height 9
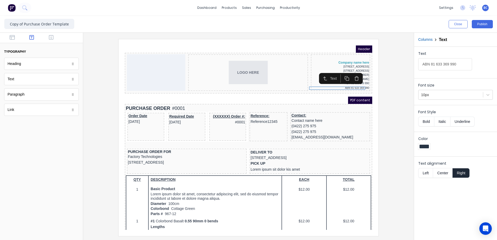
click at [354, 72] on button "button" at bounding box center [351, 72] width 10 height 9
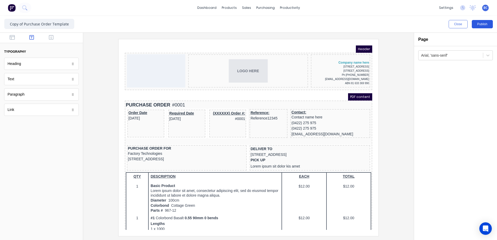
click at [478, 23] on button "Publish" at bounding box center [482, 24] width 21 height 8
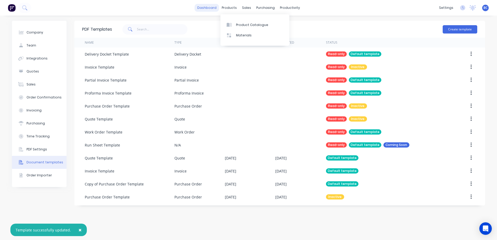
click at [202, 11] on link "dashboard" at bounding box center [207, 8] width 24 height 8
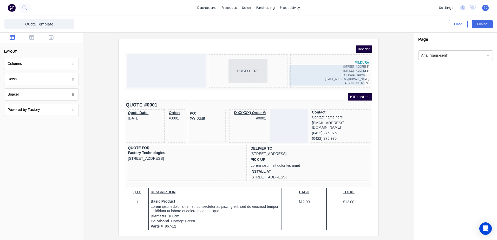
click at [346, 61] on div "[STREET_ADDRESS] Ph [PHONE_NUMBER] [EMAIL_ADDRESS][DOMAIN_NAME] ABN 81 633 369 …" at bounding box center [324, 69] width 78 height 21
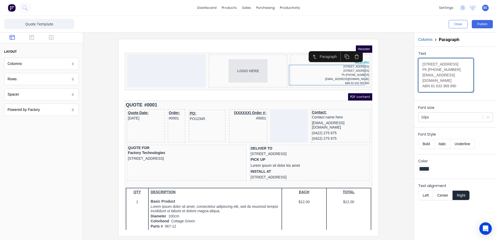
drag, startPoint x: 424, startPoint y: 66, endPoint x: 463, endPoint y: 92, distance: 47.5
click at [463, 92] on textarea "[STREET_ADDRESS] Ph [PHONE_NUMBER] [EMAIL_ADDRESS][DOMAIN_NAME] ABN 81 633 369 …" at bounding box center [446, 75] width 55 height 34
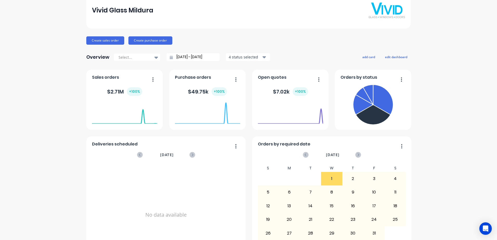
scroll to position [5, 0]
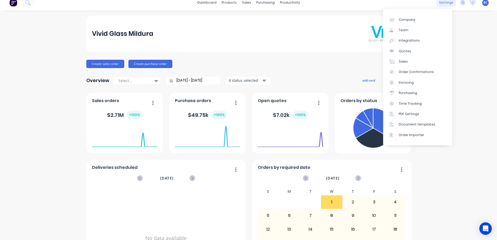
click at [446, 4] on div "settings" at bounding box center [447, 3] width 20 height 8
click at [407, 38] on link "Integrations" at bounding box center [418, 40] width 69 height 10
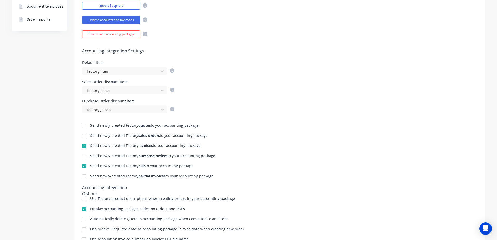
scroll to position [182, 0]
